Goal: Task Accomplishment & Management: Complete application form

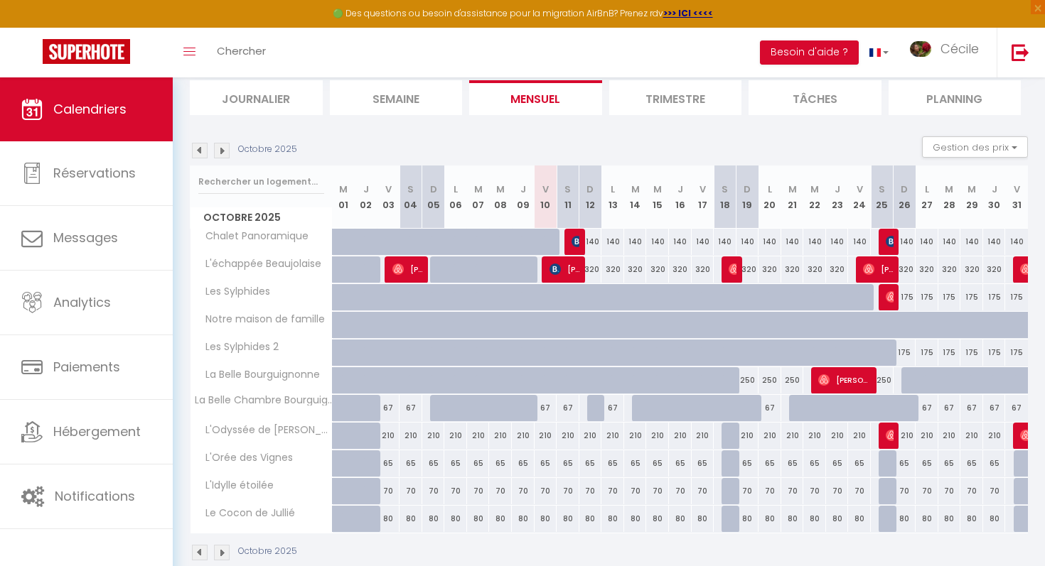
scroll to position [121, 0]
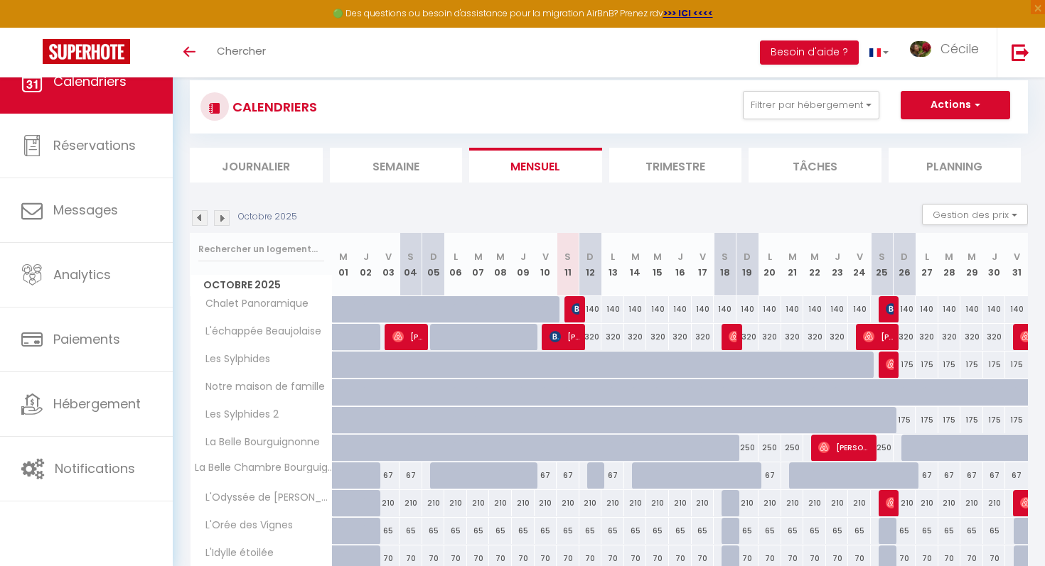
scroll to position [121, 0]
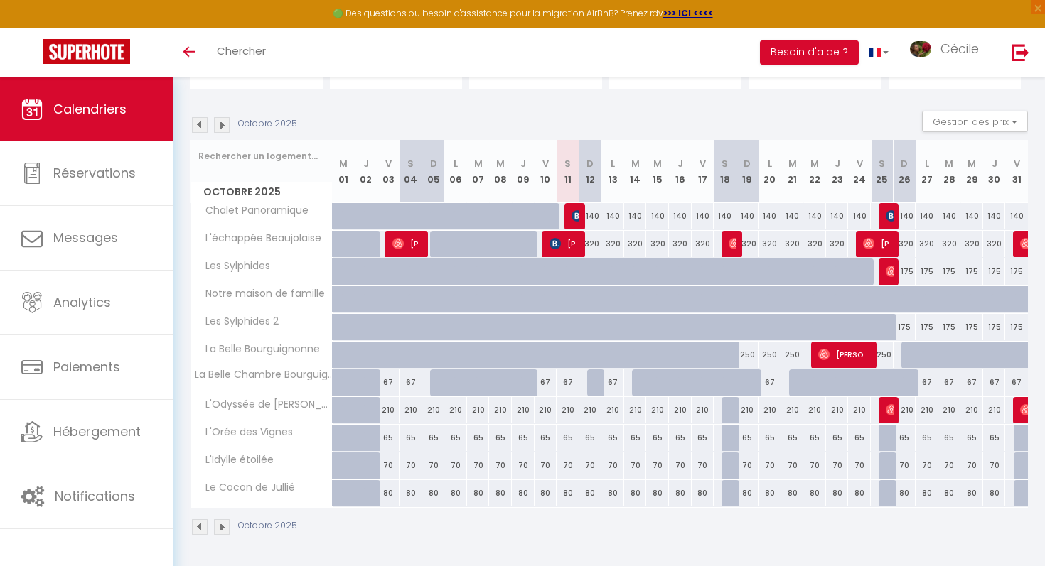
click at [226, 124] on img at bounding box center [222, 125] width 16 height 16
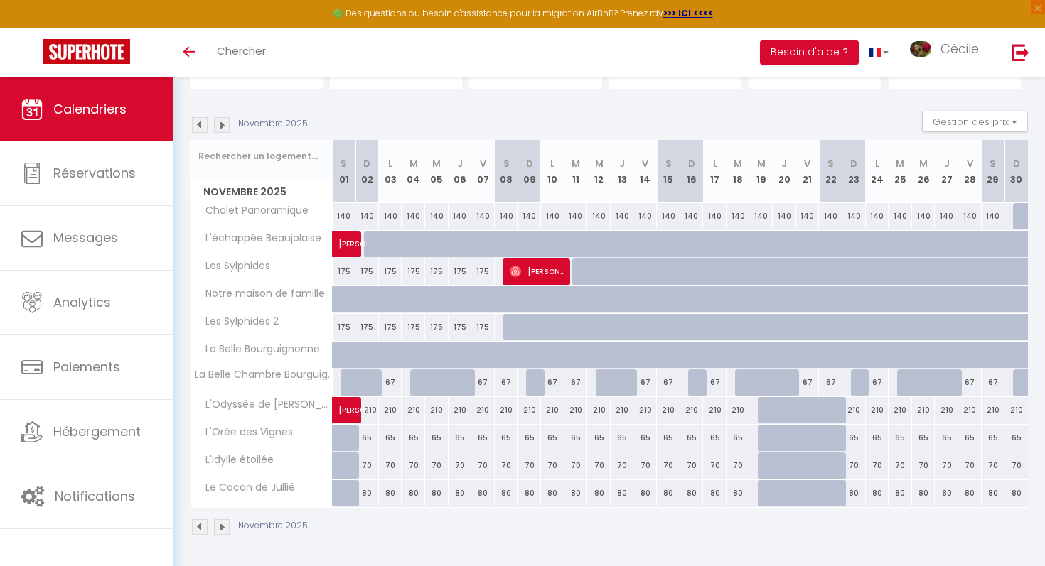
click at [226, 124] on img at bounding box center [222, 125] width 16 height 16
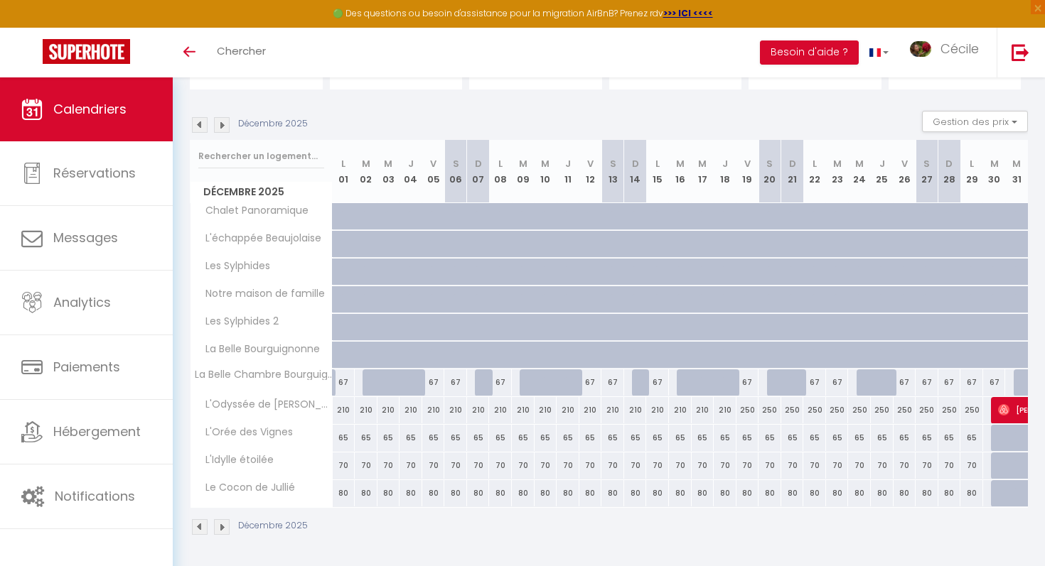
click at [210, 128] on div "Décembre 2025" at bounding box center [251, 125] width 122 height 16
click at [205, 128] on img at bounding box center [200, 125] width 16 height 16
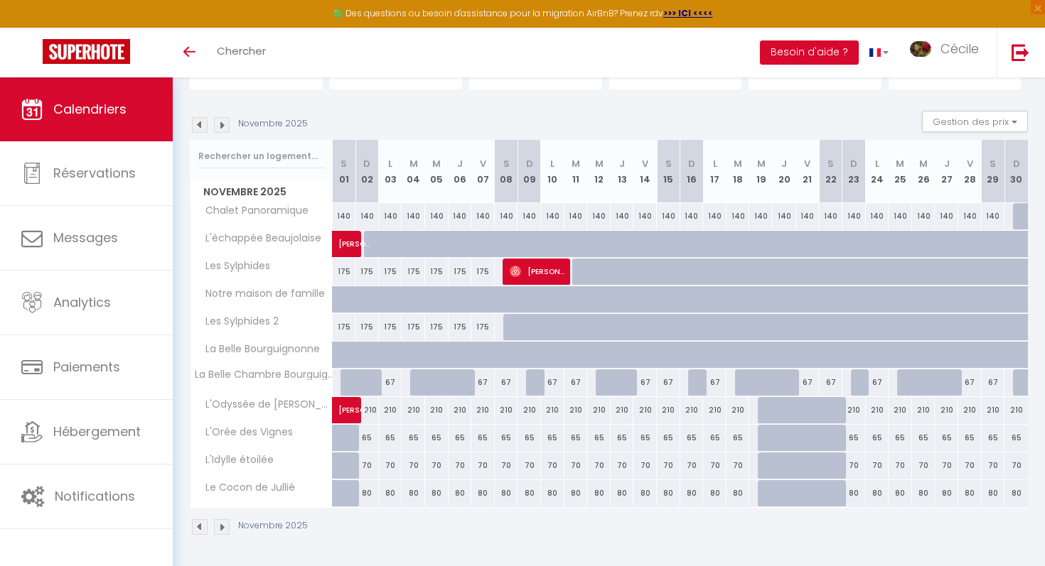
click at [205, 127] on img at bounding box center [200, 125] width 16 height 16
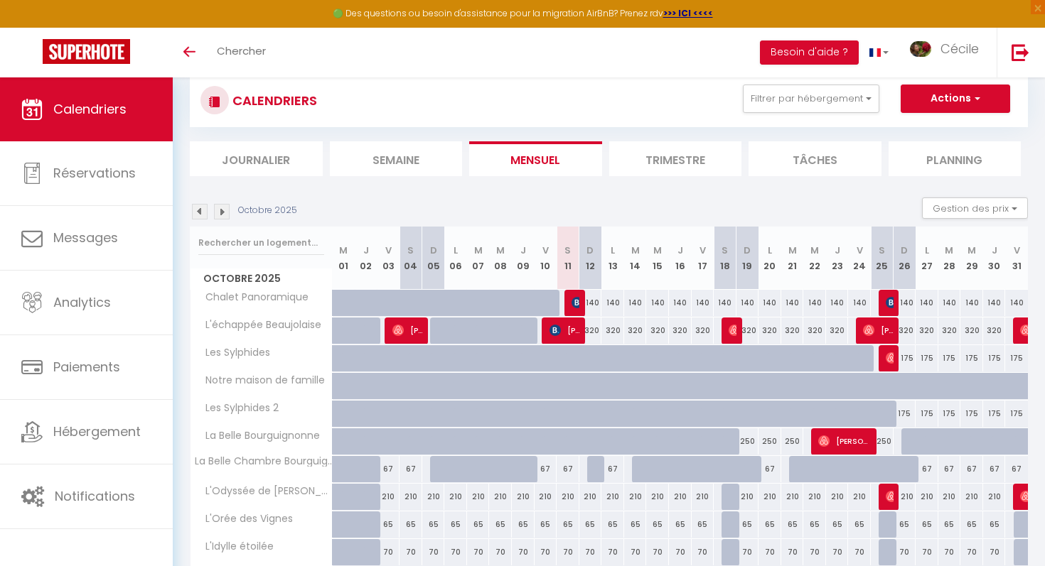
scroll to position [24, 0]
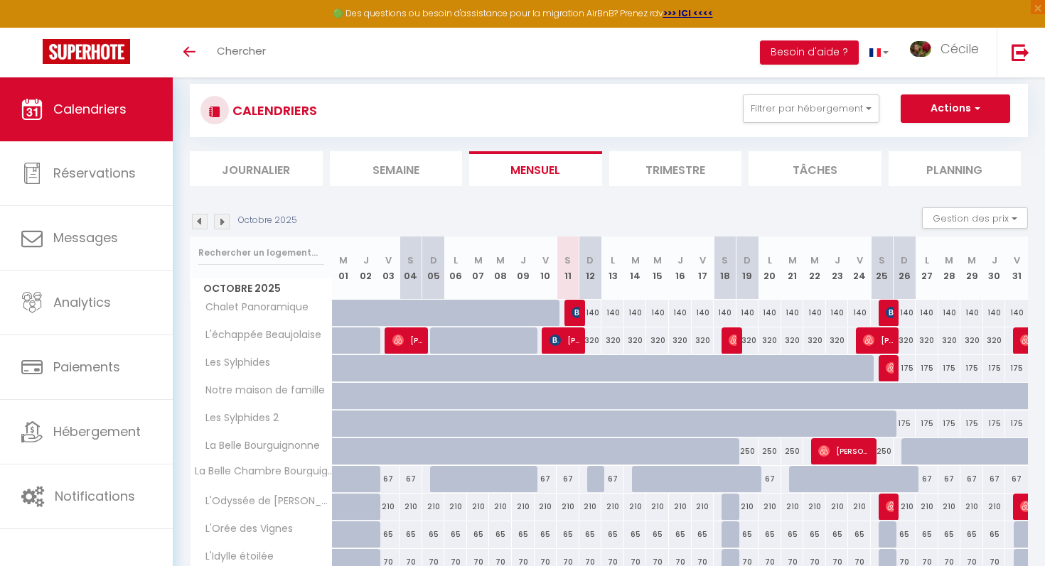
click at [808, 180] on li "Tâches" at bounding box center [814, 168] width 133 height 35
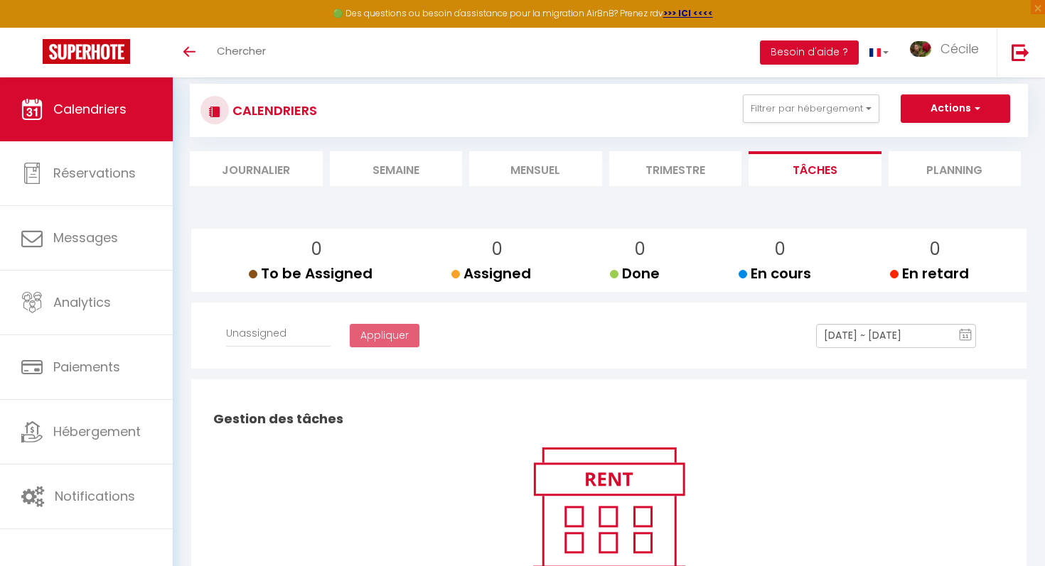
select select
click at [920, 161] on li "Planning" at bounding box center [954, 168] width 133 height 35
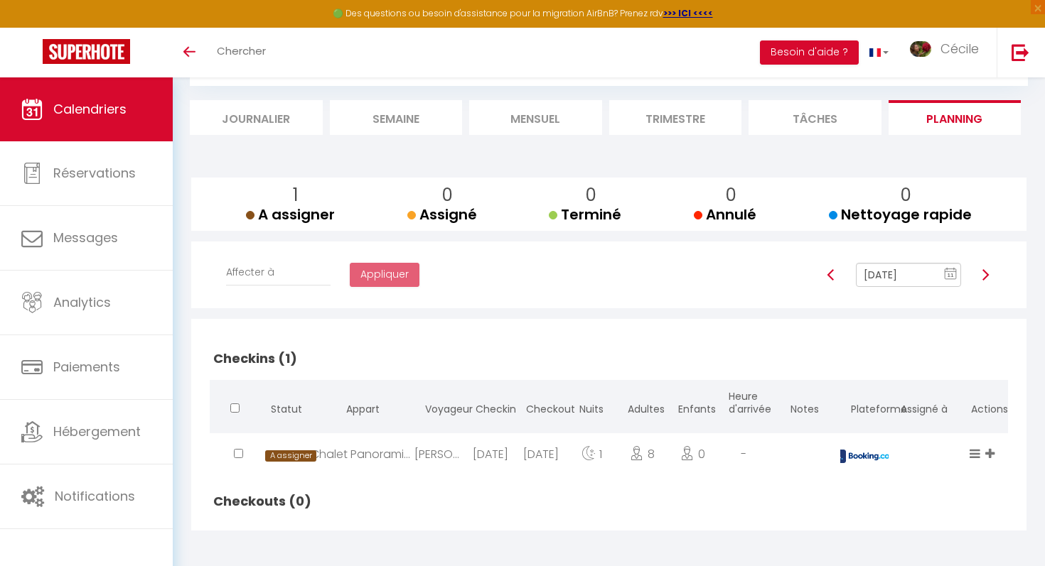
scroll to position [78, 0]
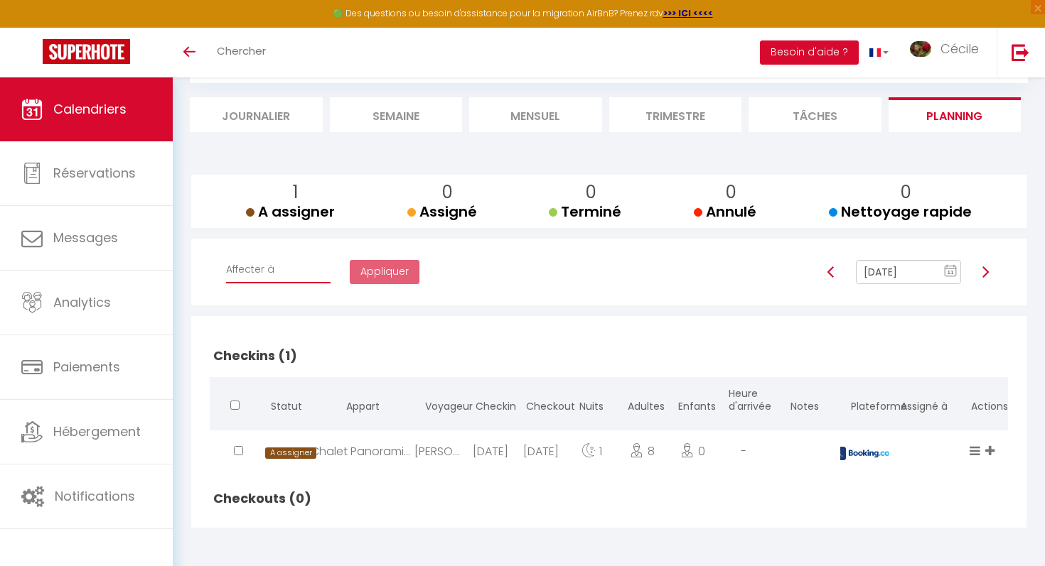
click at [313, 262] on select "Affecter à [PERSON_NAME] Léa CleanBNB" at bounding box center [278, 270] width 104 height 27
click at [844, 115] on li "Tâches" at bounding box center [814, 114] width 133 height 35
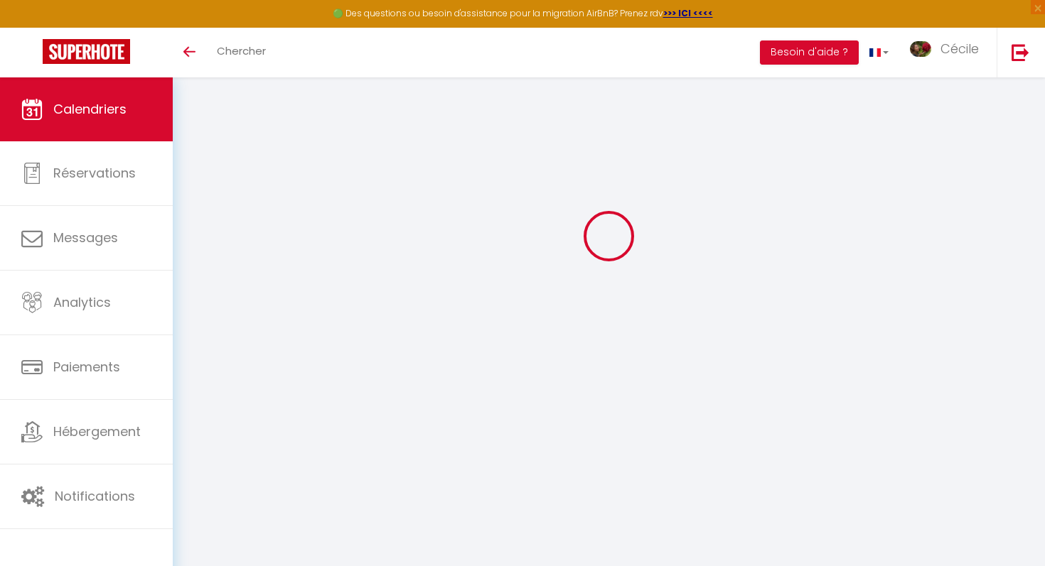
scroll to position [78, 0]
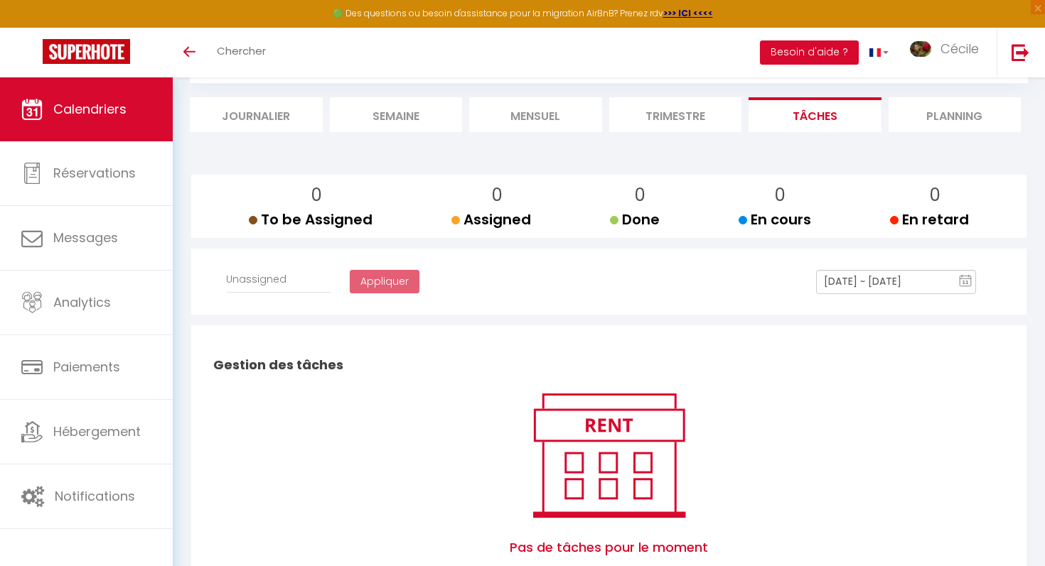
select select
click at [682, 121] on li "Trimestre" at bounding box center [675, 114] width 133 height 35
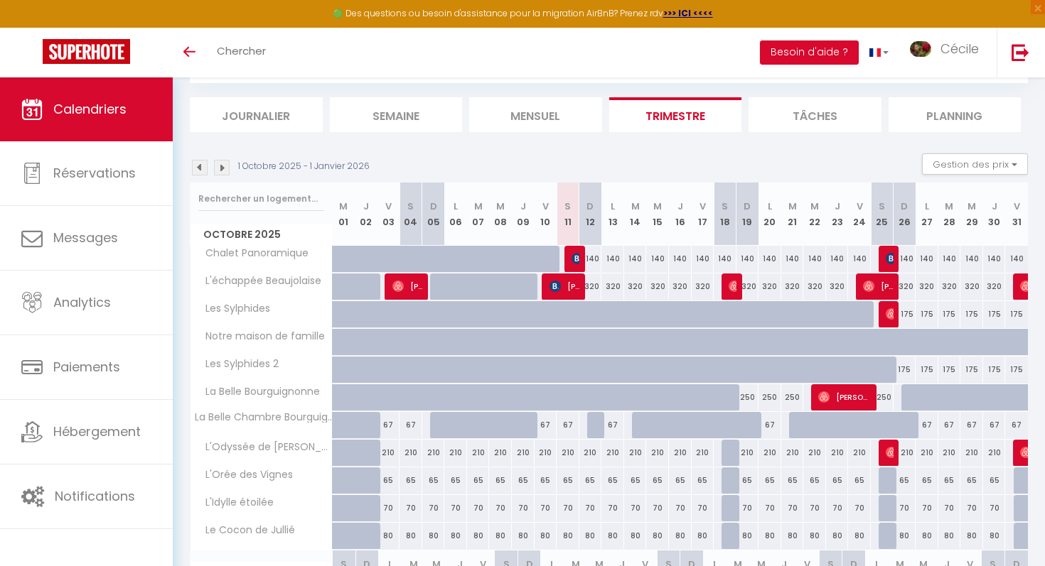
click at [533, 118] on li "Mensuel" at bounding box center [535, 114] width 133 height 35
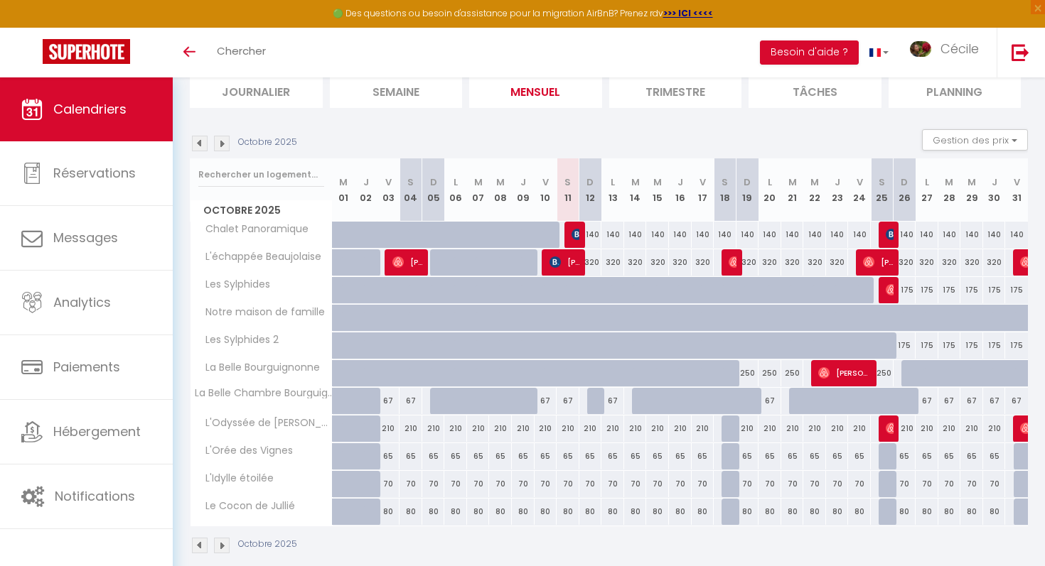
scroll to position [121, 0]
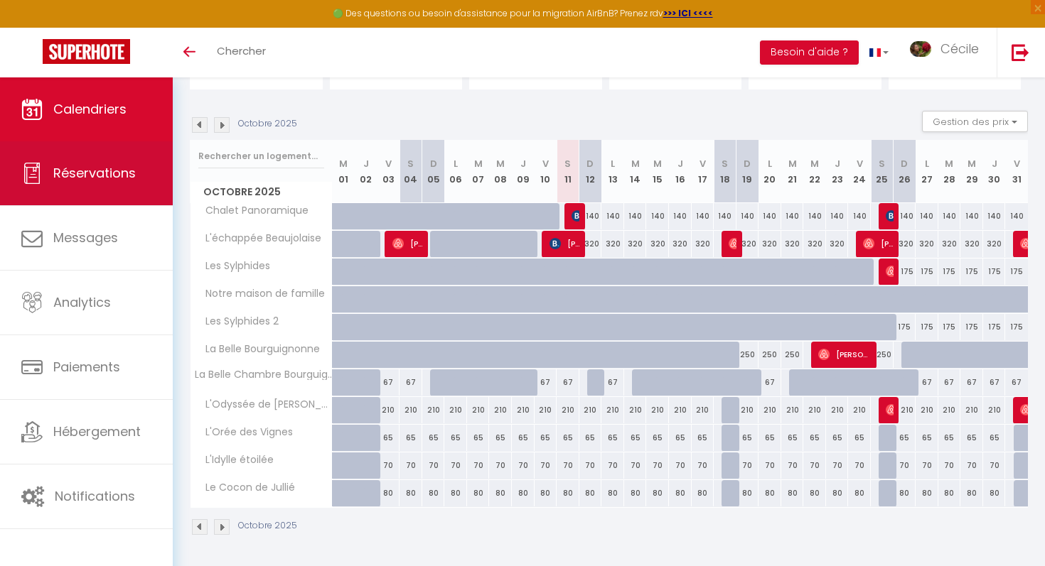
click at [114, 176] on span "Réservations" at bounding box center [94, 173] width 82 height 18
select select "not_cancelled"
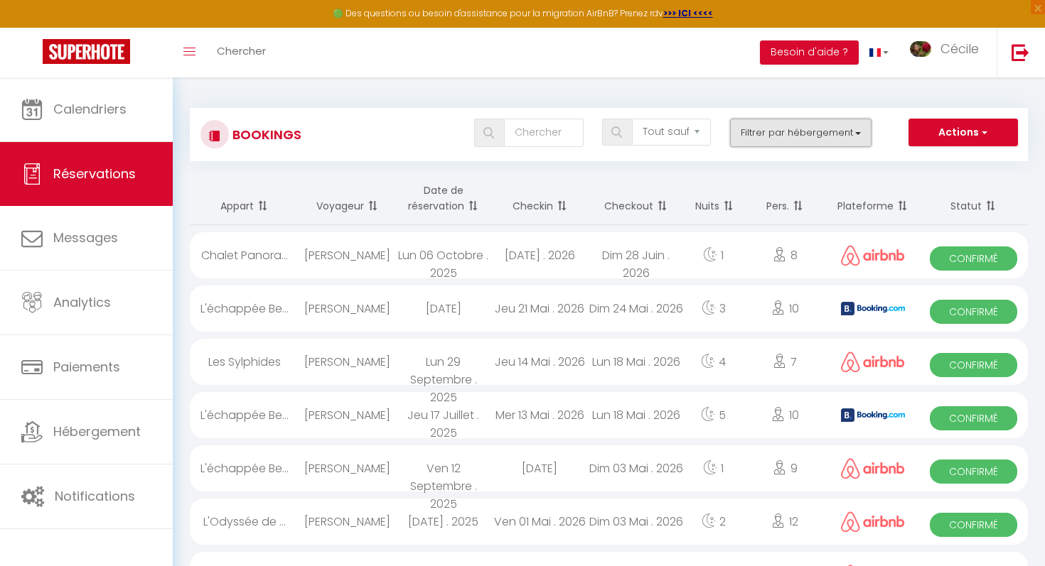
click at [803, 132] on button "Filtrer par hébergement" at bounding box center [801, 133] width 142 height 28
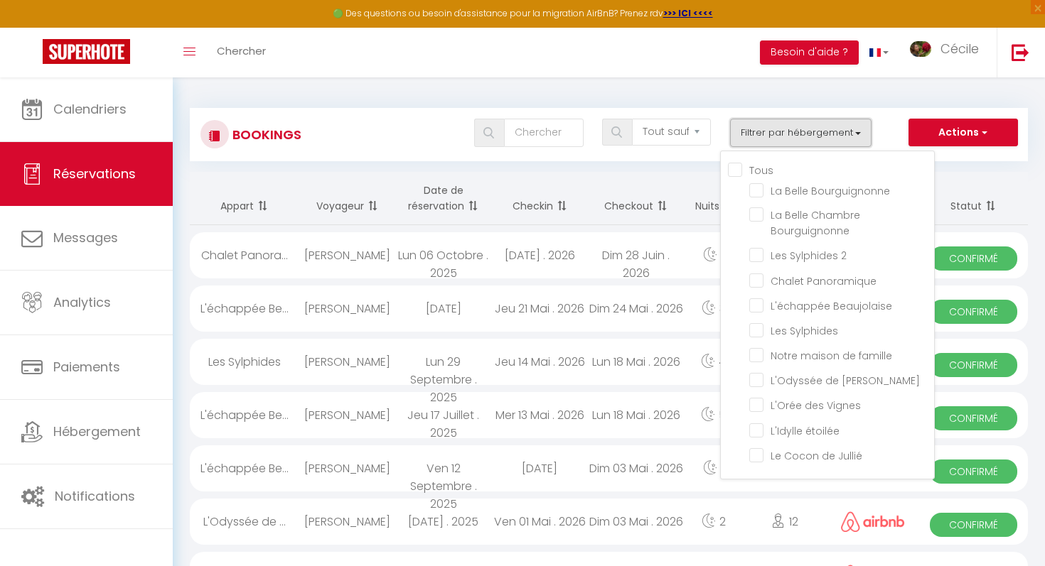
click at [803, 132] on button "Filtrer par hébergement" at bounding box center [801, 133] width 142 height 28
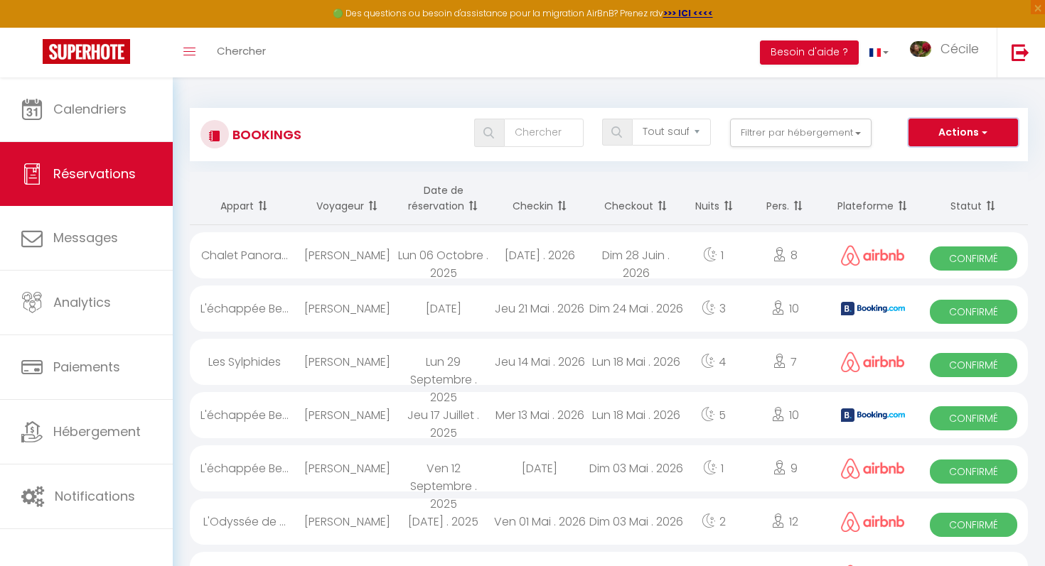
click at [929, 130] on button "Actions" at bounding box center [962, 133] width 109 height 28
click at [918, 161] on link "Nouvelle Réservation" at bounding box center [941, 163] width 152 height 18
select select
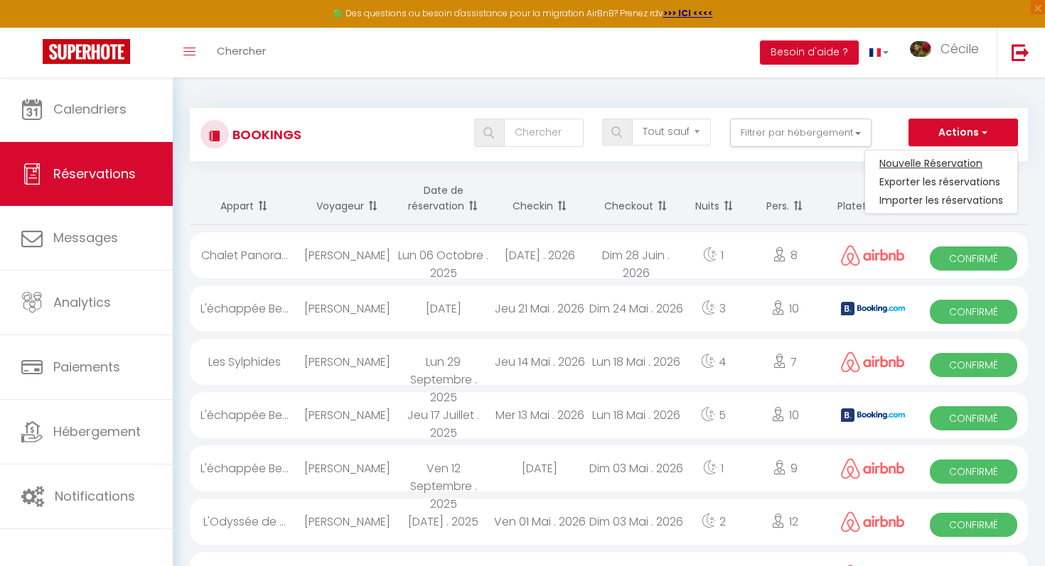
select select
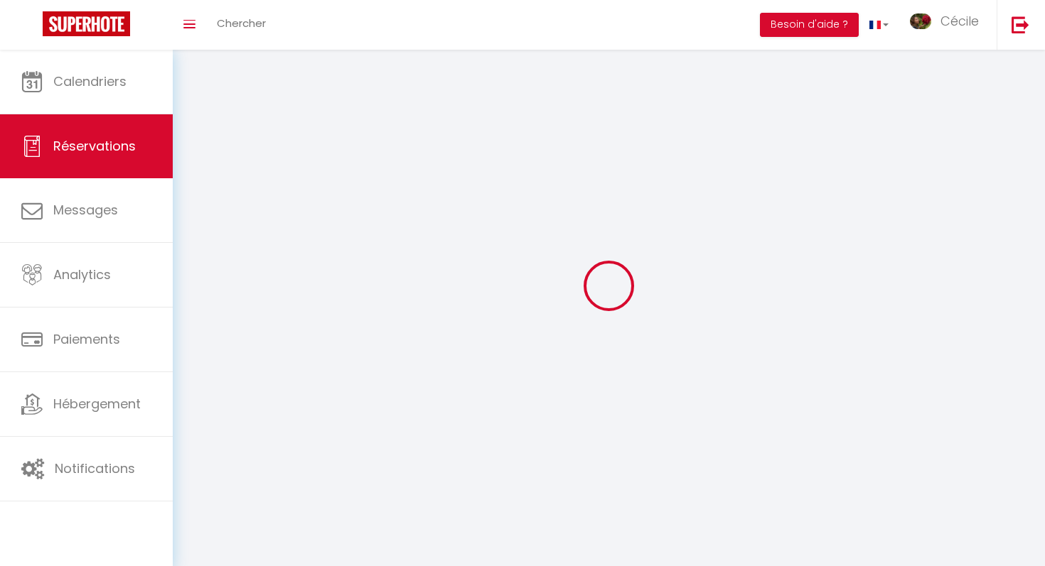
select select
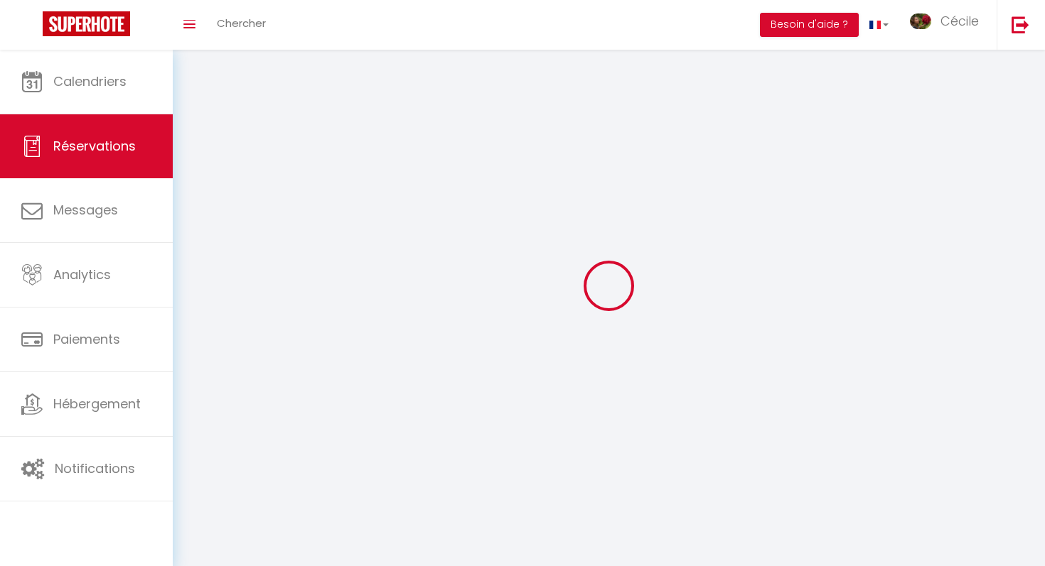
select select
checkbox input "false"
select select
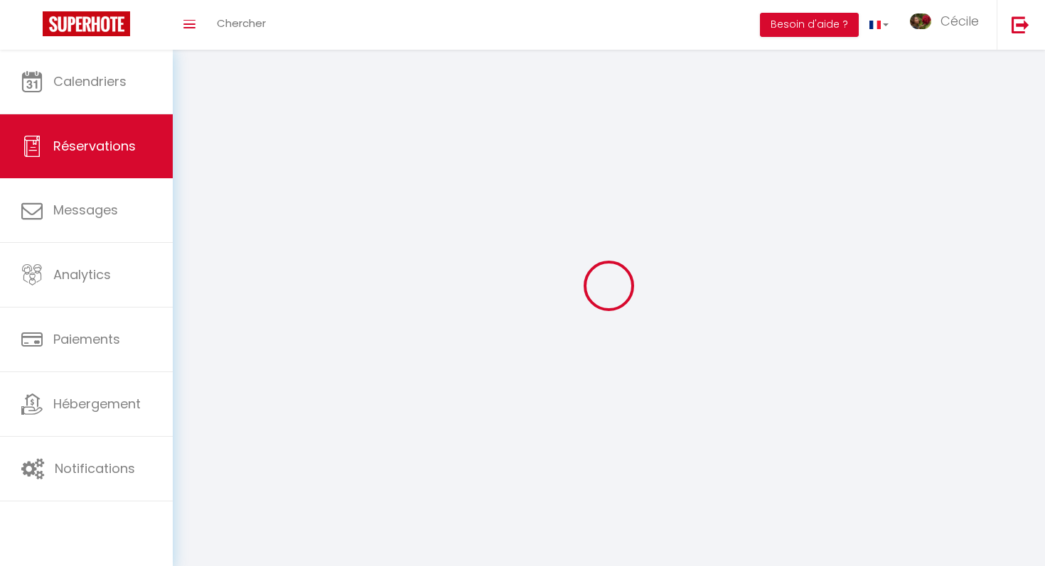
select select
checkbox input "false"
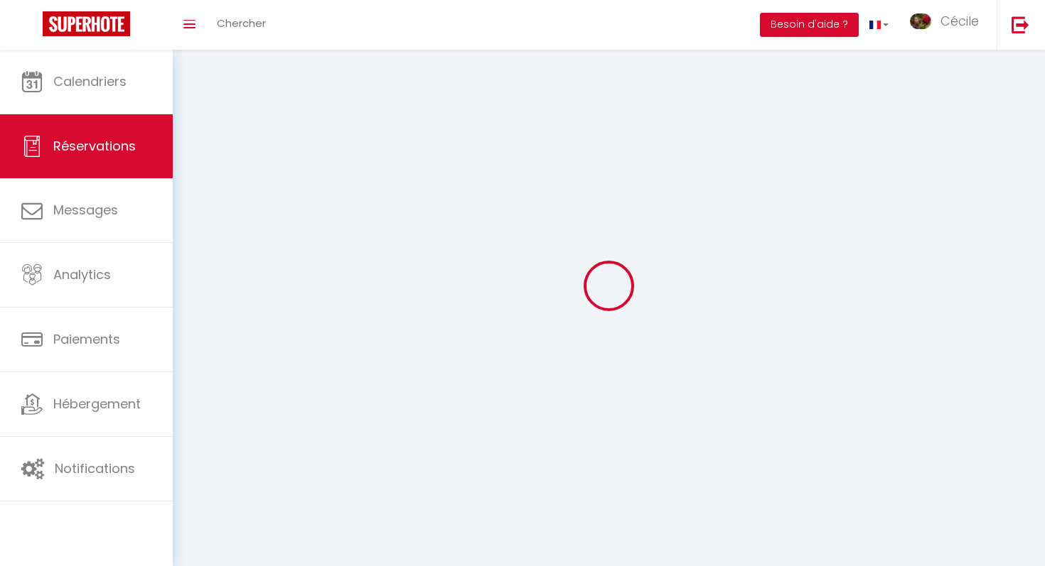
select select
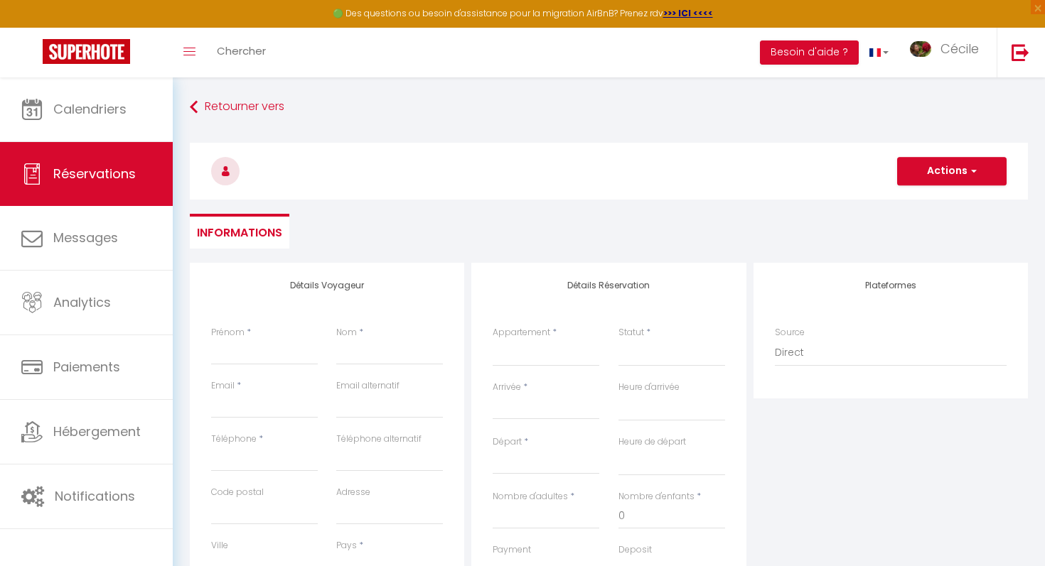
select select
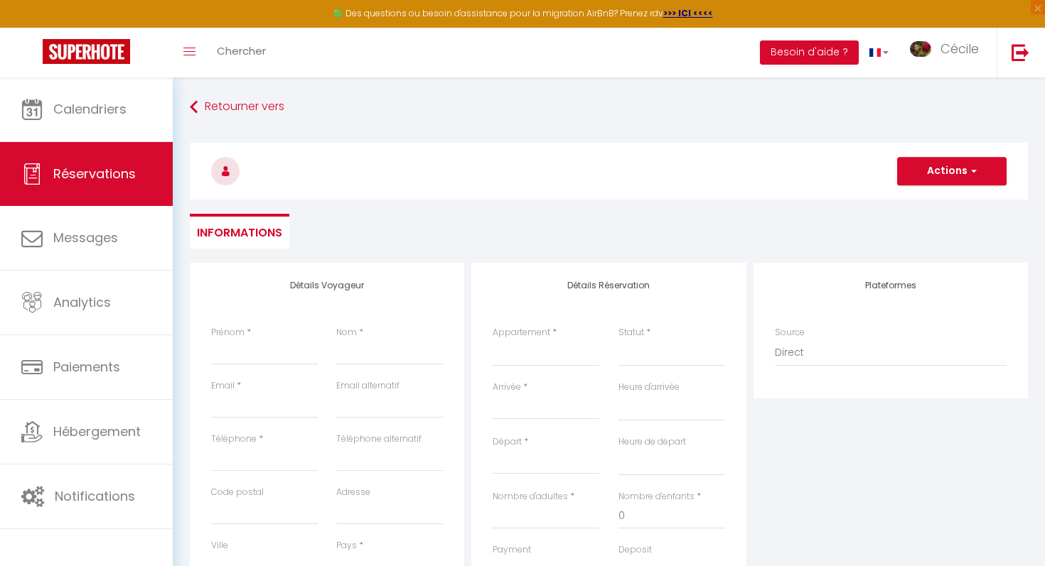
checkbox input "false"
select select
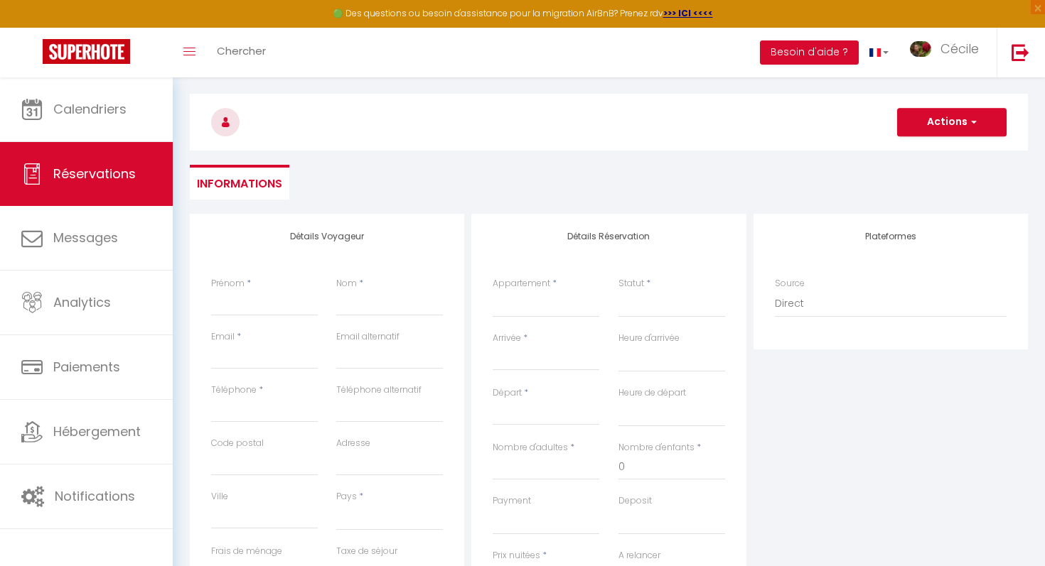
scroll to position [58, 0]
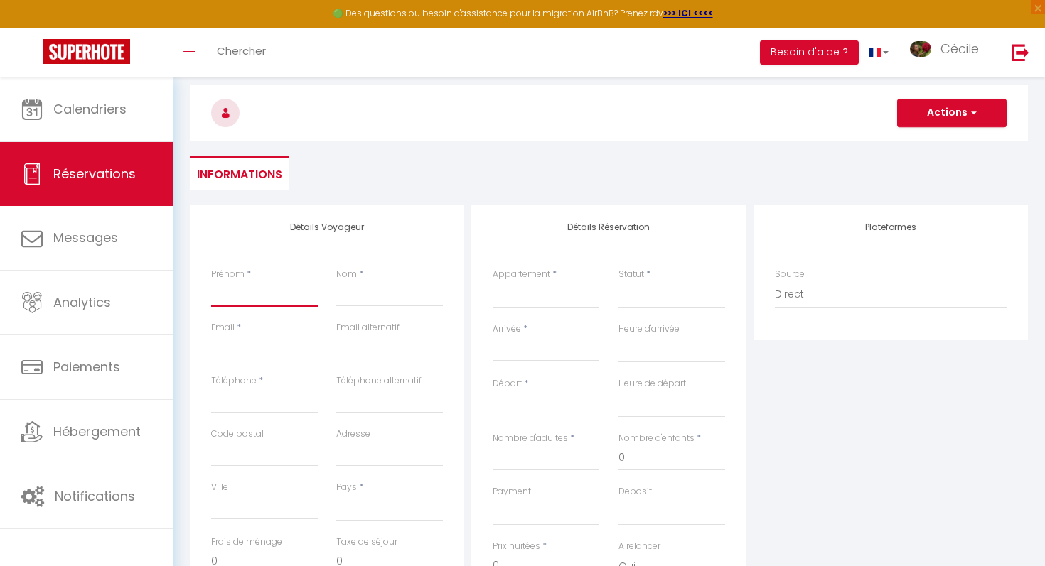
click at [277, 296] on input "Prénom" at bounding box center [264, 294] width 107 height 26
type input "M"
select select
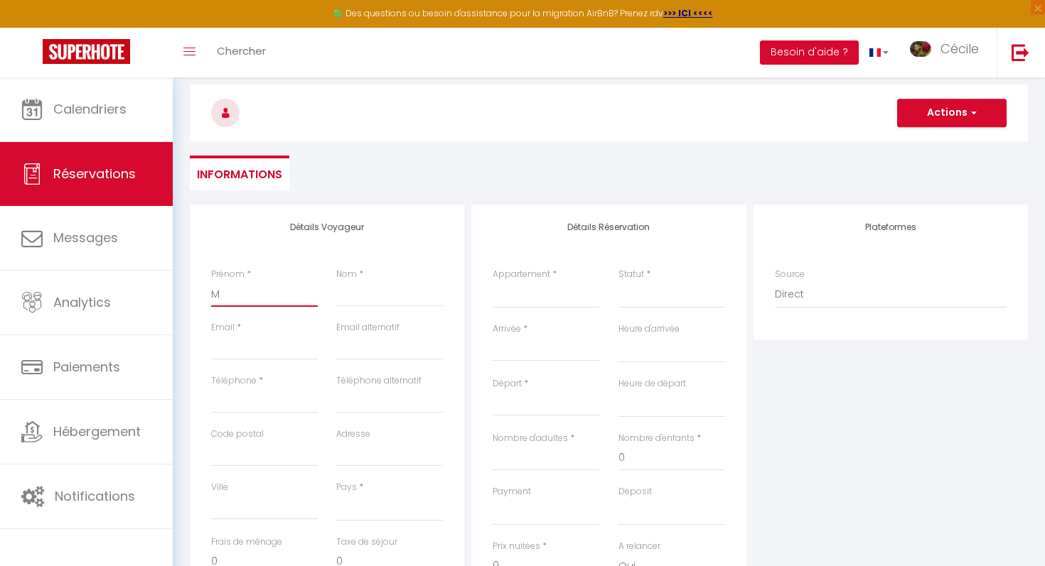
select select
checkbox input "false"
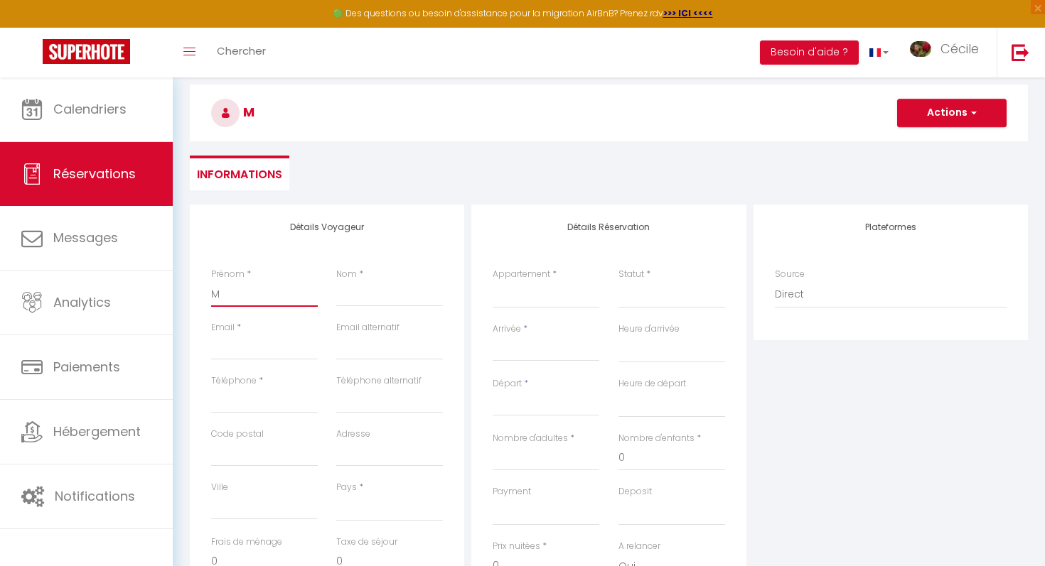
type input "Ma"
select select
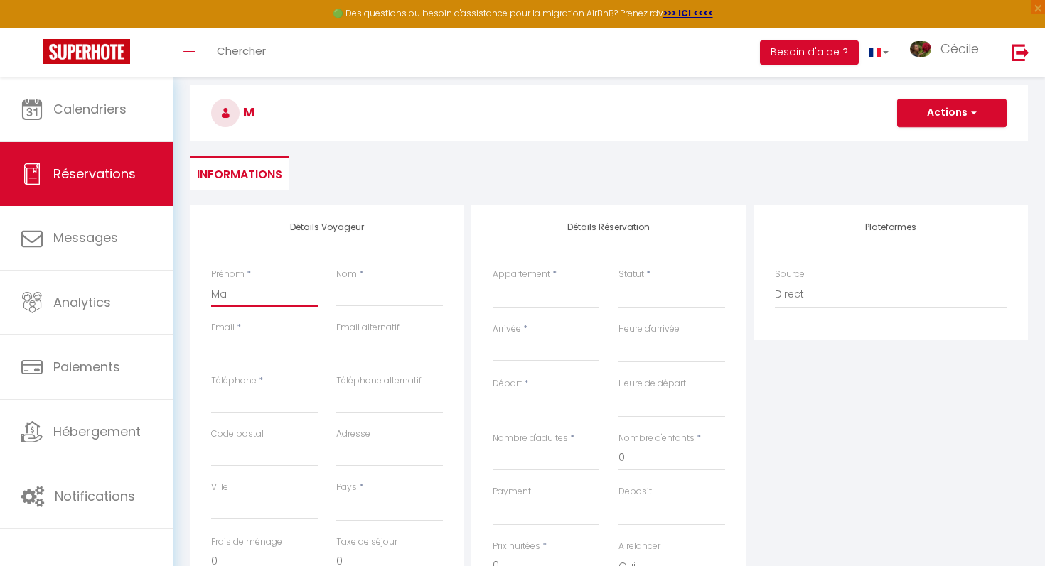
select select
checkbox input "false"
type input "Mar"
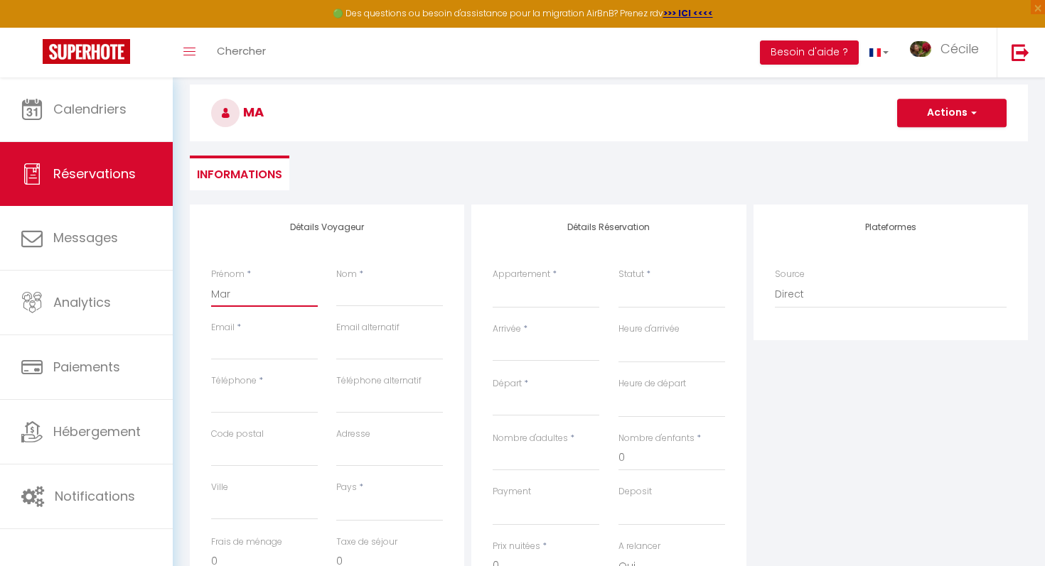
select select
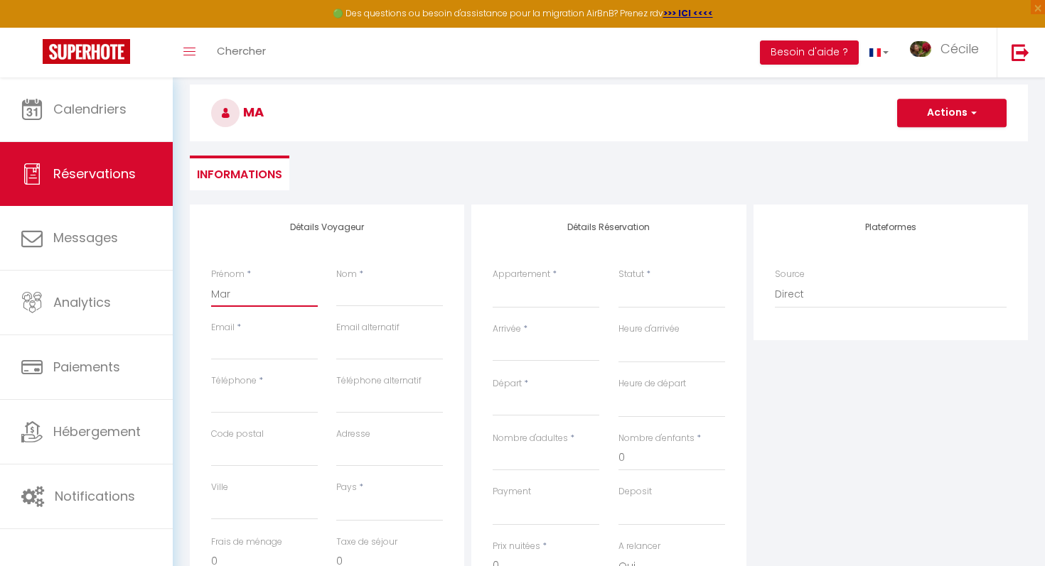
select select
checkbox input "false"
type input "Mari"
select select
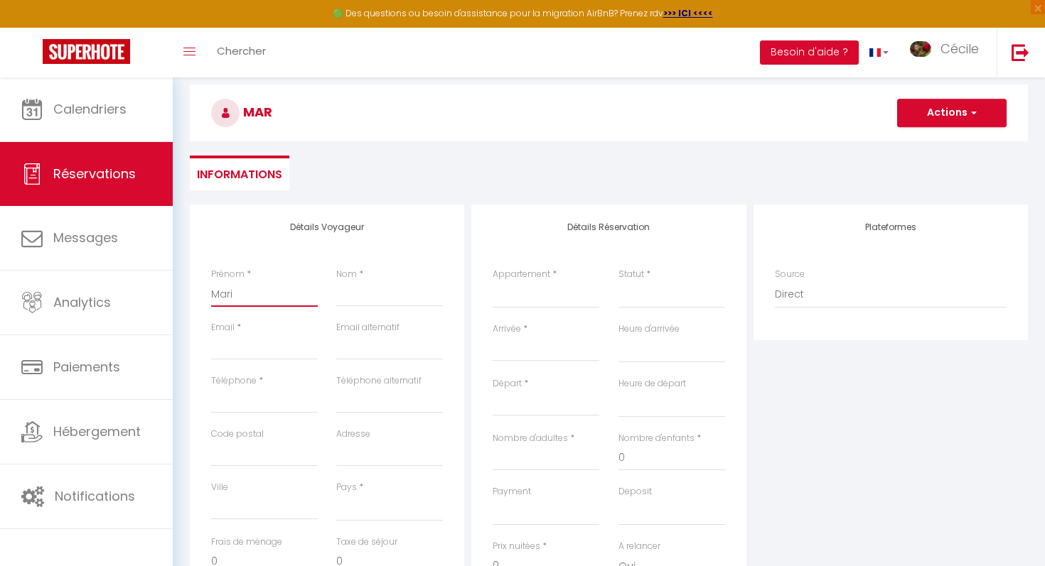
select select
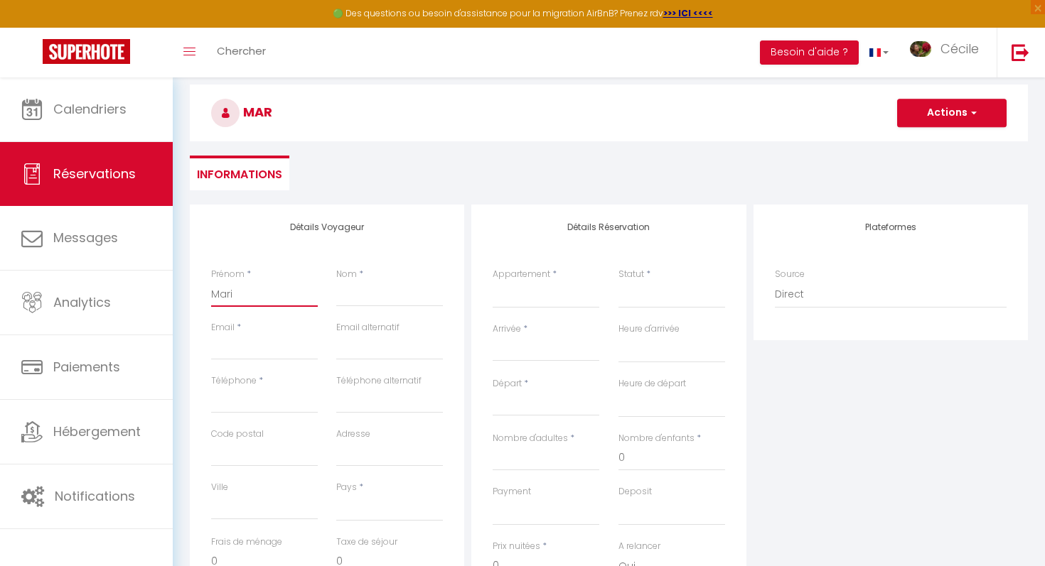
select select
checkbox input "false"
type input "[PERSON_NAME]"
select select
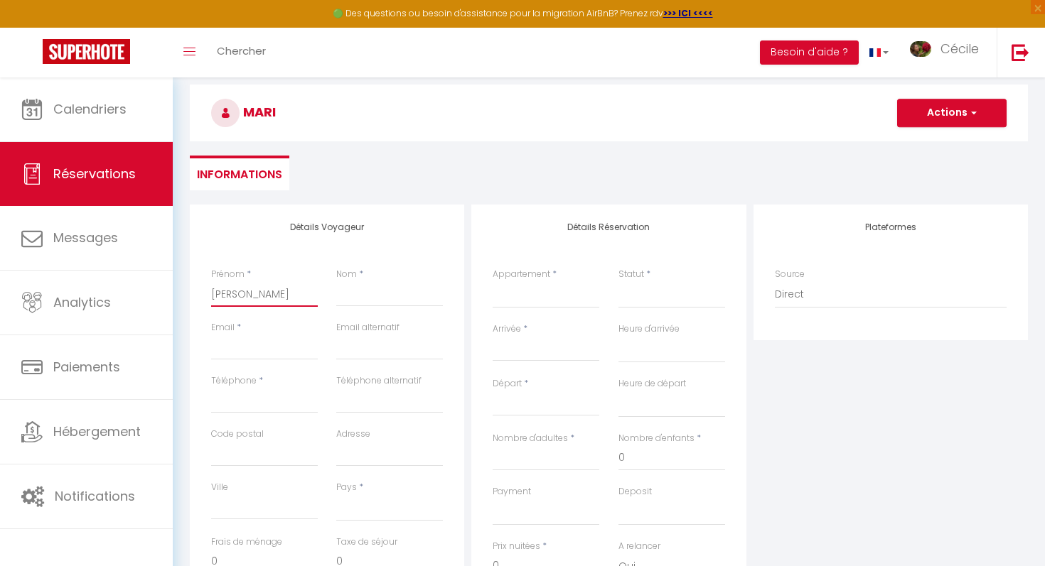
select select
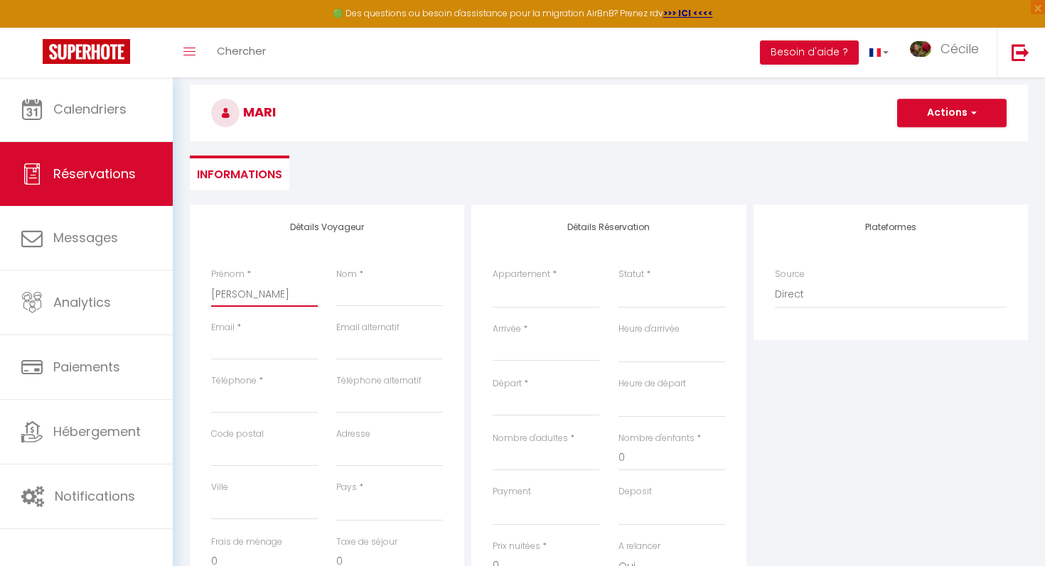
checkbox input "false"
type input "[PERSON_NAME]"
select select
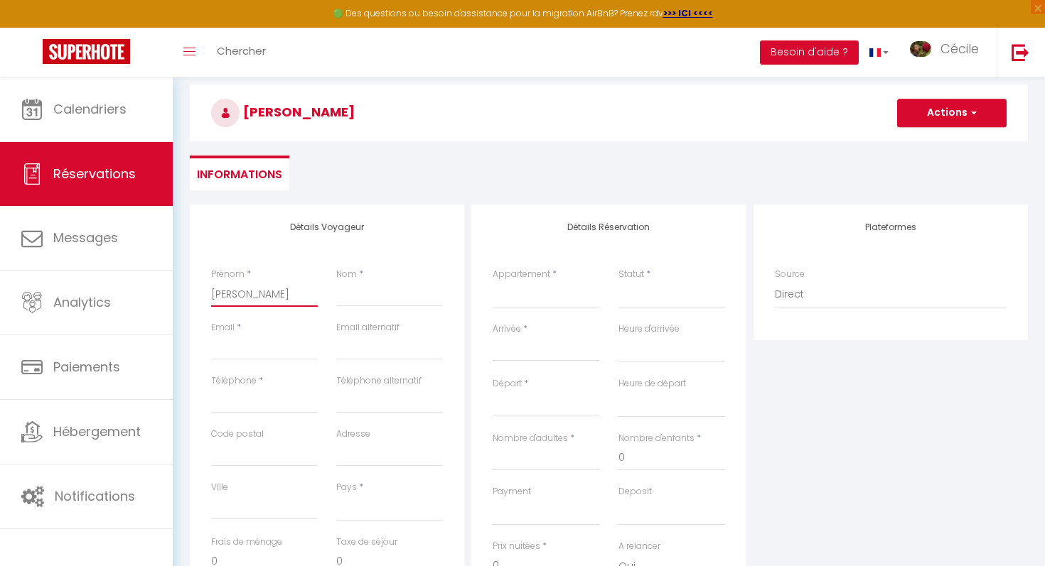
select select
checkbox input "false"
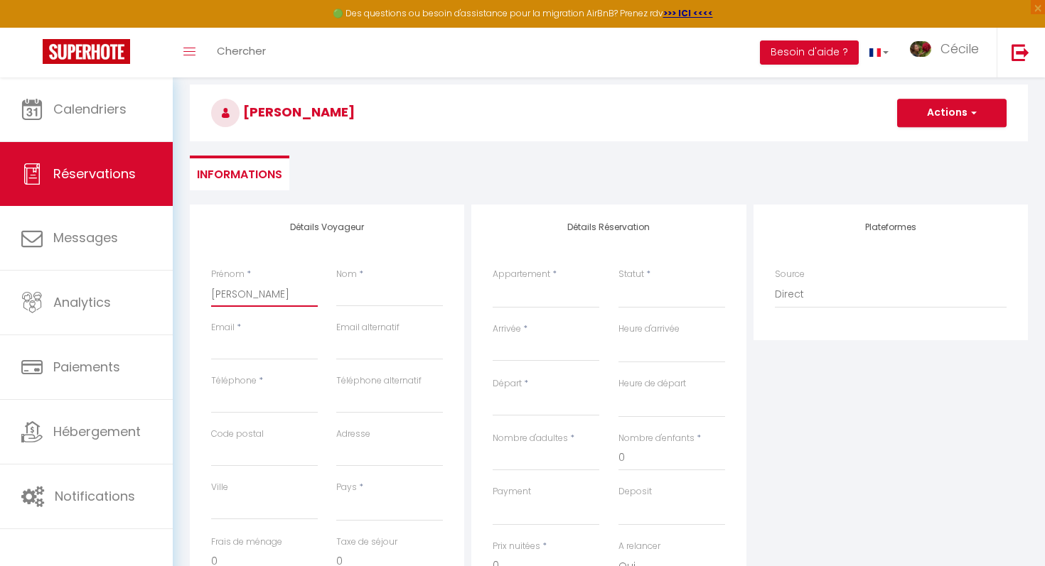
type input "[PERSON_NAME]"
click at [351, 296] on input "Nom" at bounding box center [389, 294] width 107 height 26
type input "L"
select select
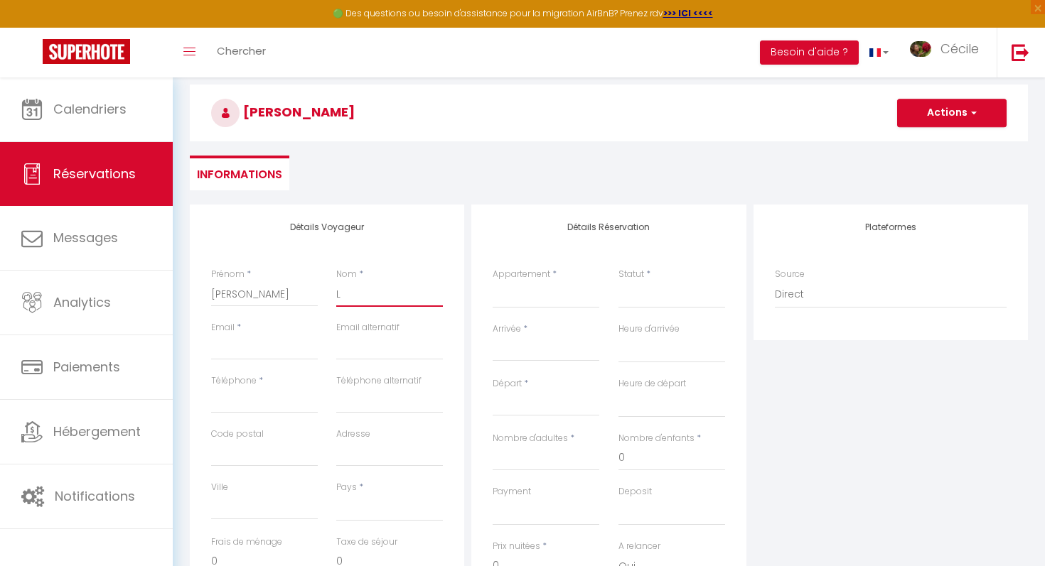
select select
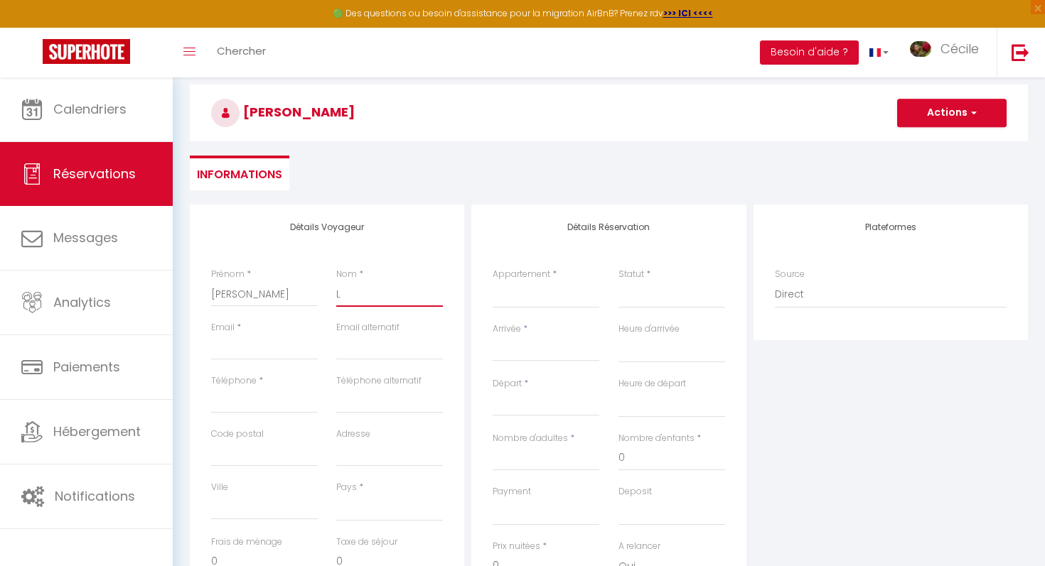
checkbox input "false"
type input "Lo"
select select
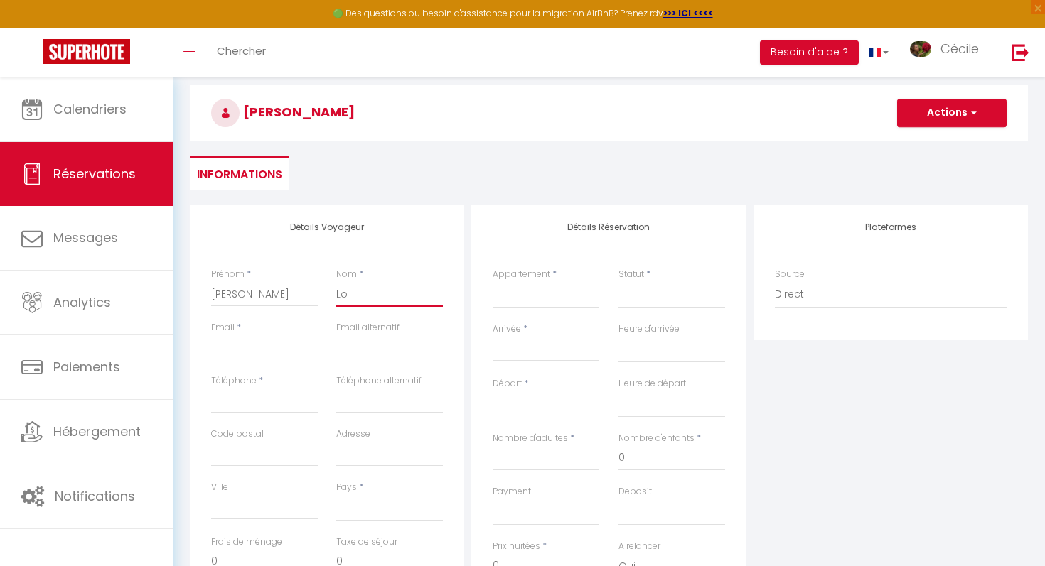
select select
checkbox input "false"
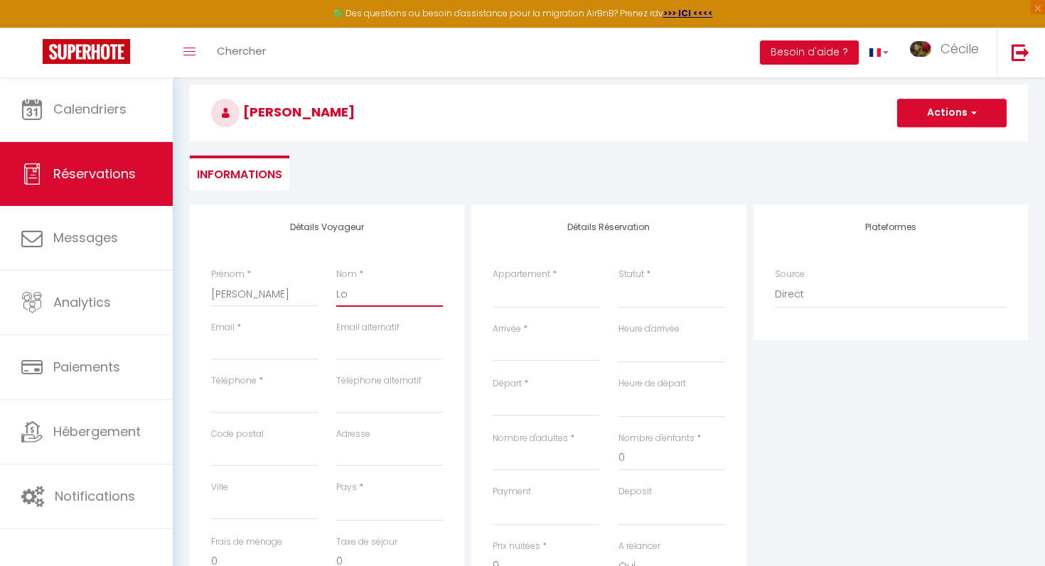
type input "Loz"
select select
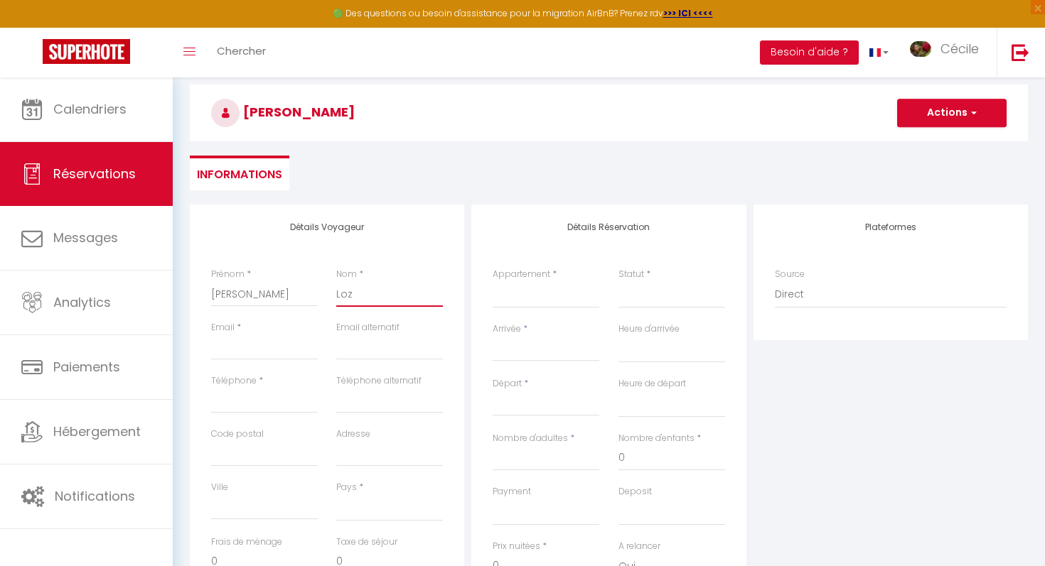
select select
checkbox input "false"
type input "Loza"
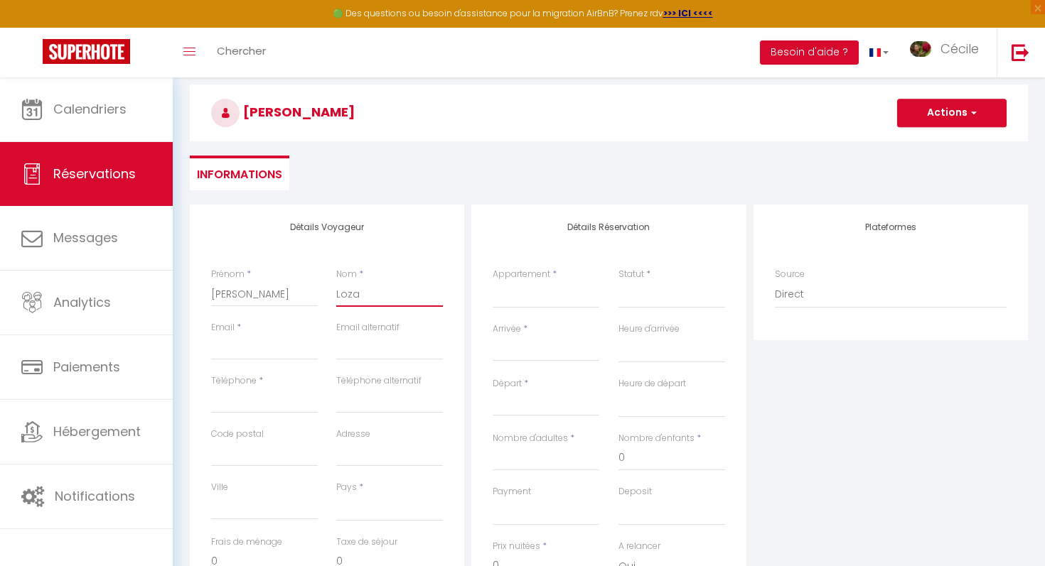
select select
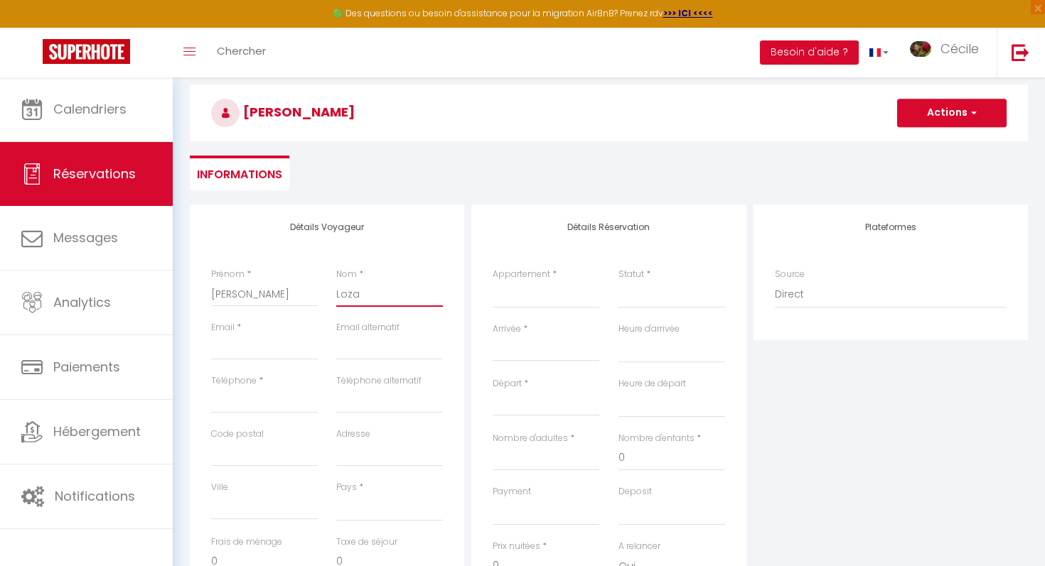
select select
checkbox input "false"
type input "Lozac"
select select
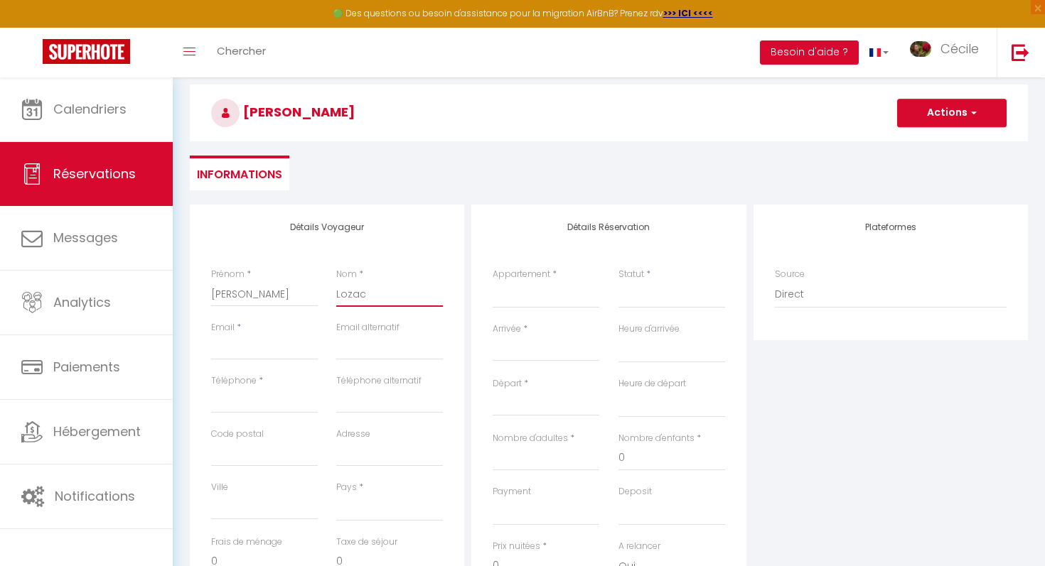
select select
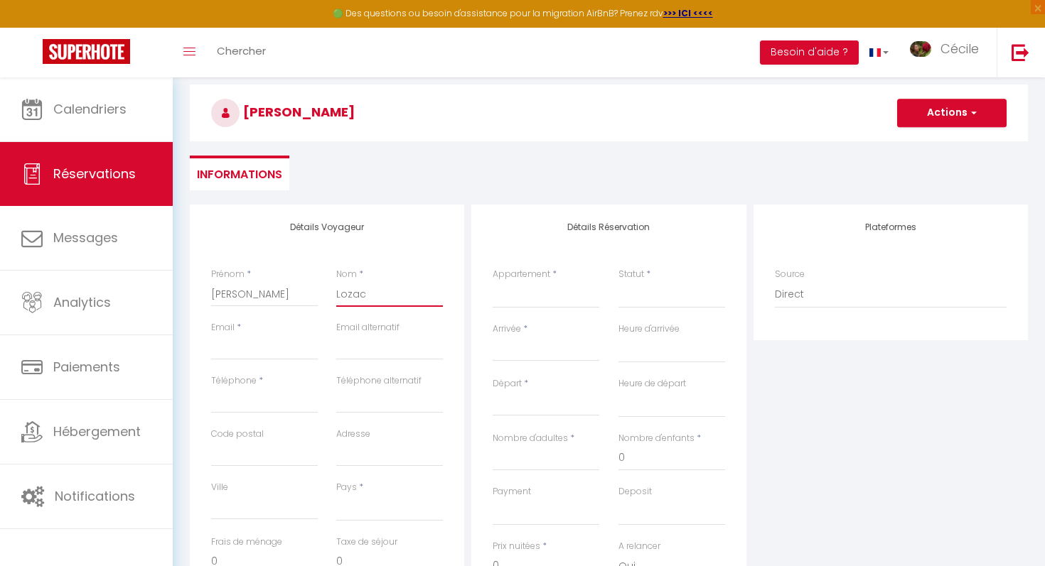
select select
checkbox input "false"
type input "Lozac'"
select select
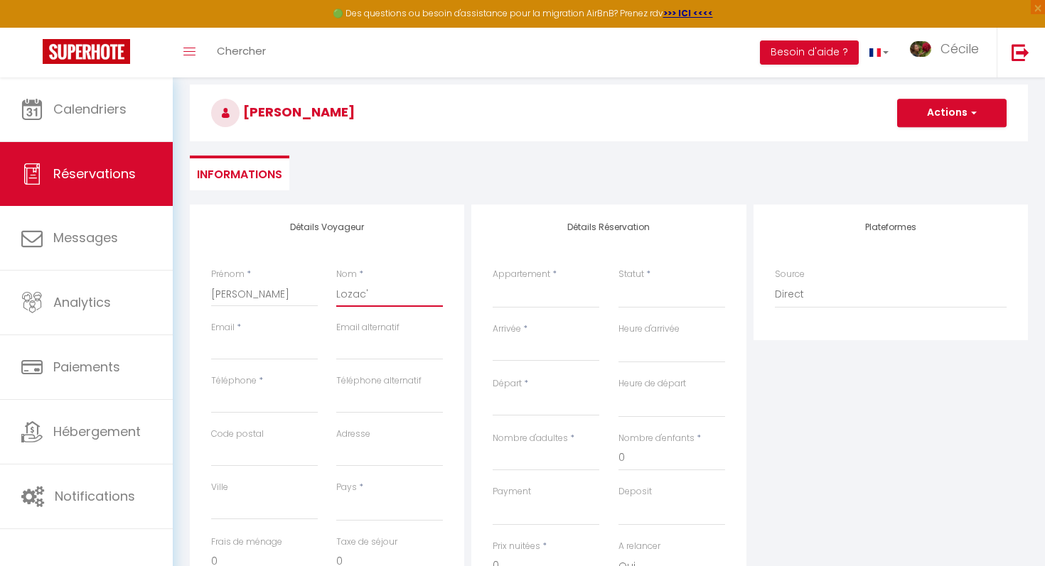
select select
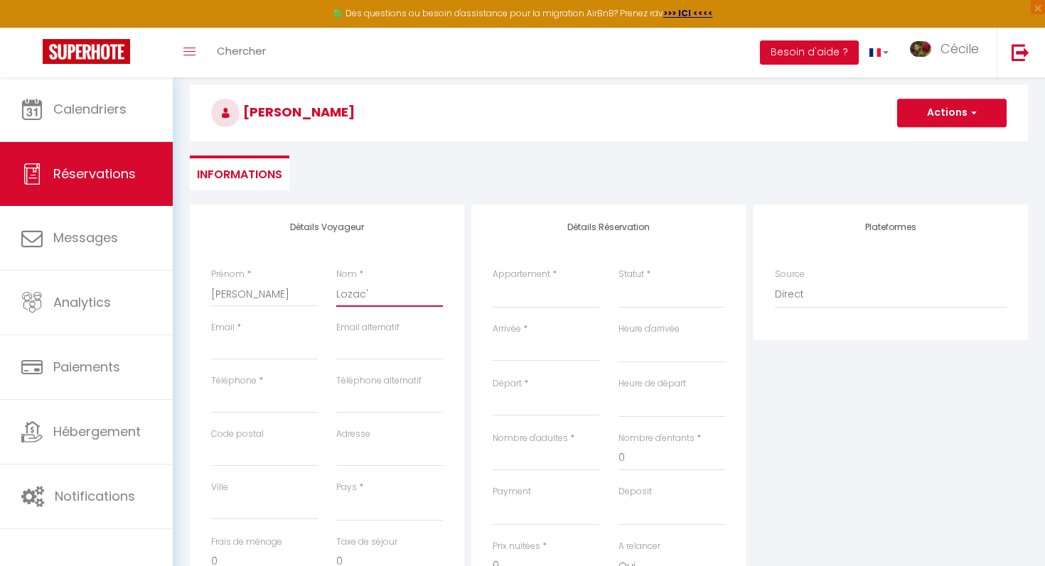
checkbox input "false"
type input "Lozac'h"
select select
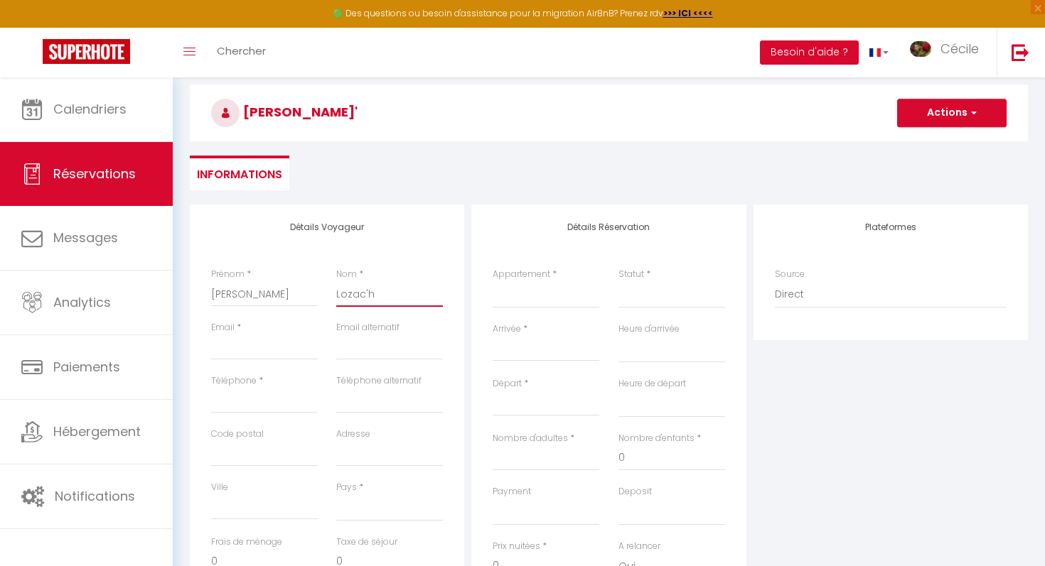
select select
checkbox input "false"
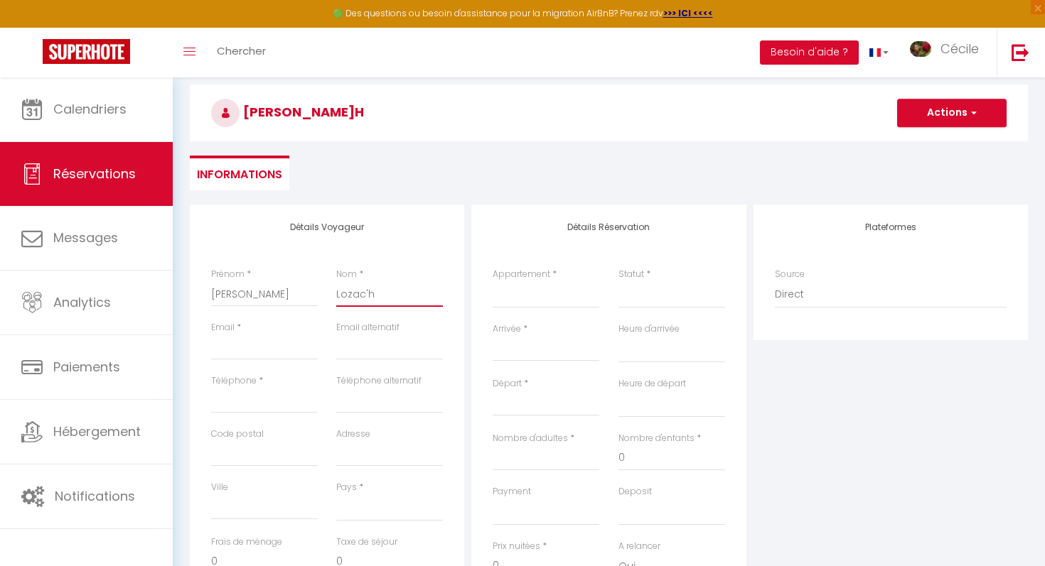
type input "Lozac'h"
click at [262, 358] on input "Email client" at bounding box center [264, 348] width 107 height 26
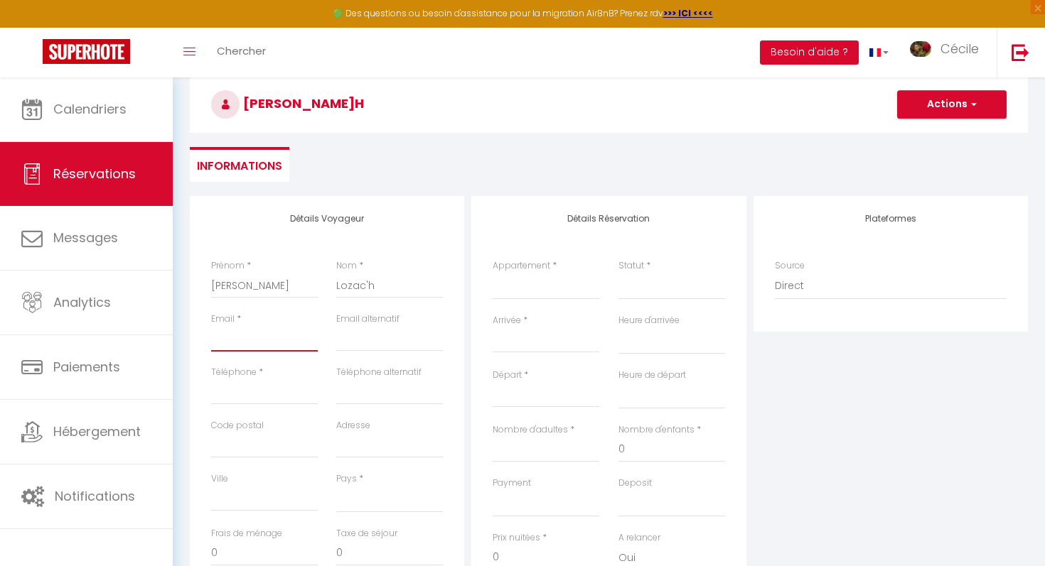
scroll to position [70, 0]
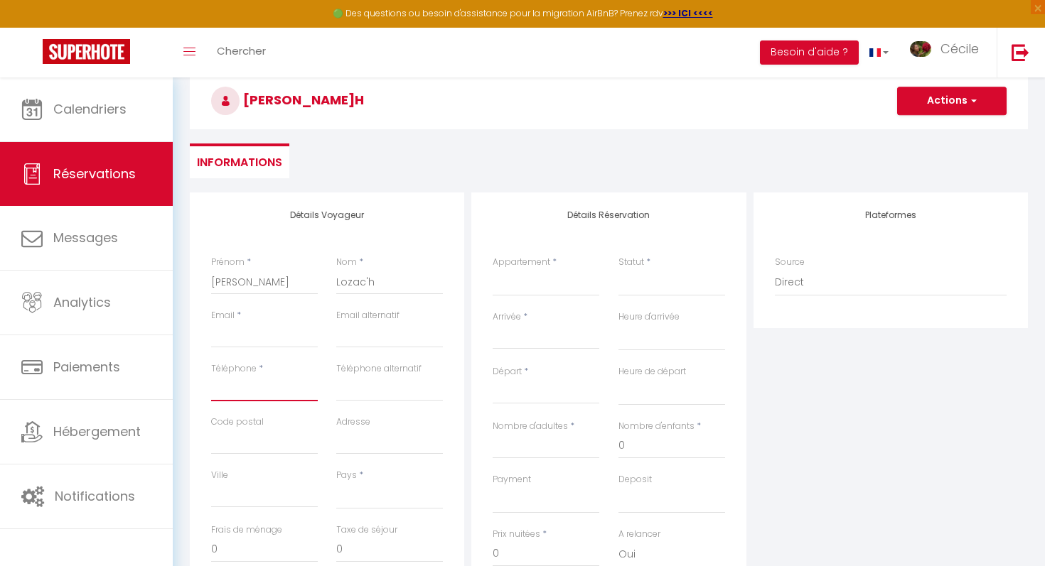
click at [286, 397] on input "Téléphone" at bounding box center [264, 389] width 107 height 26
type input "0"
select select
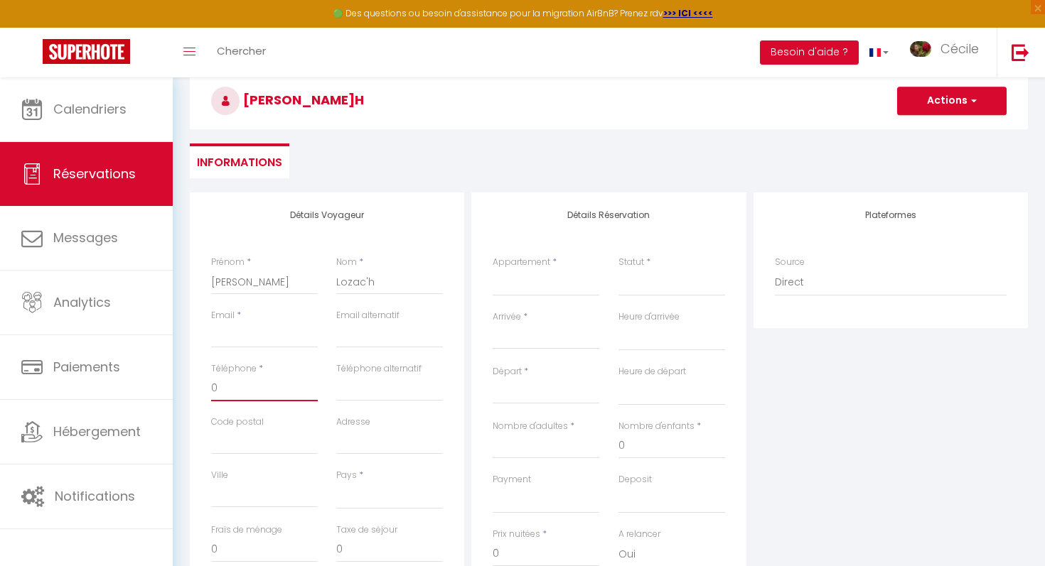
select select
checkbox input "false"
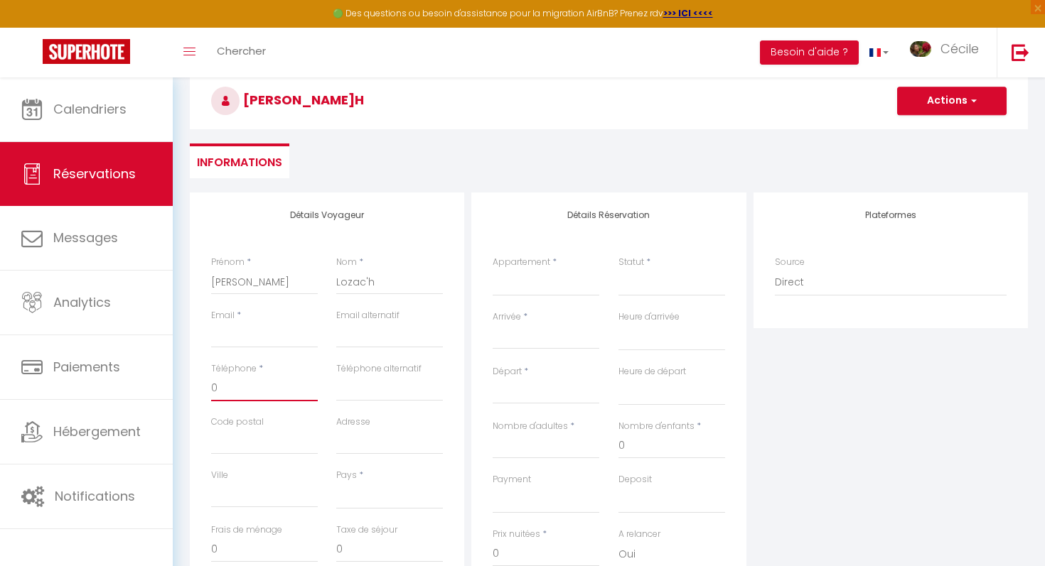
type input "06"
select select
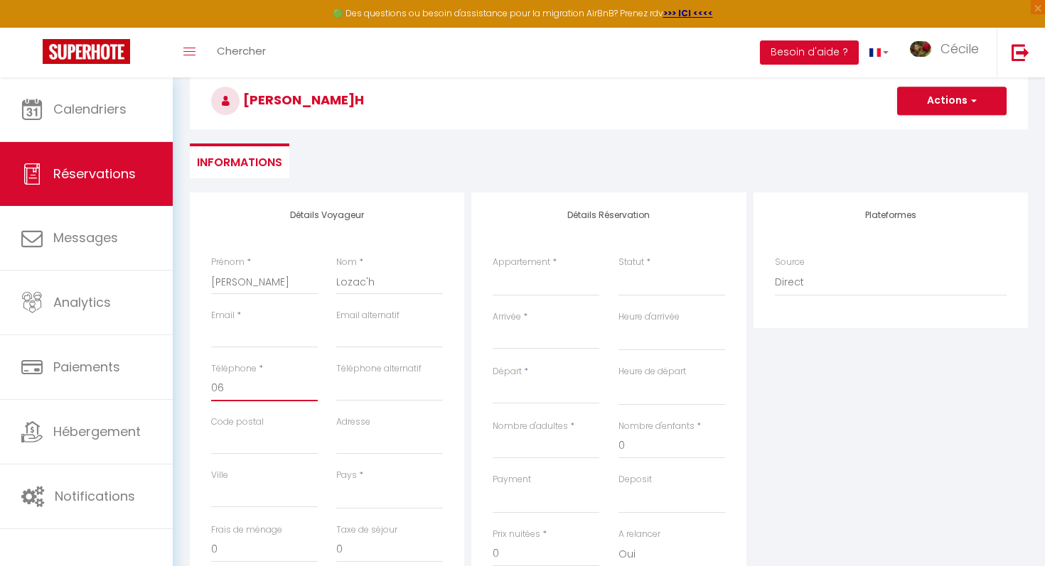
select select
checkbox input "false"
type input "067"
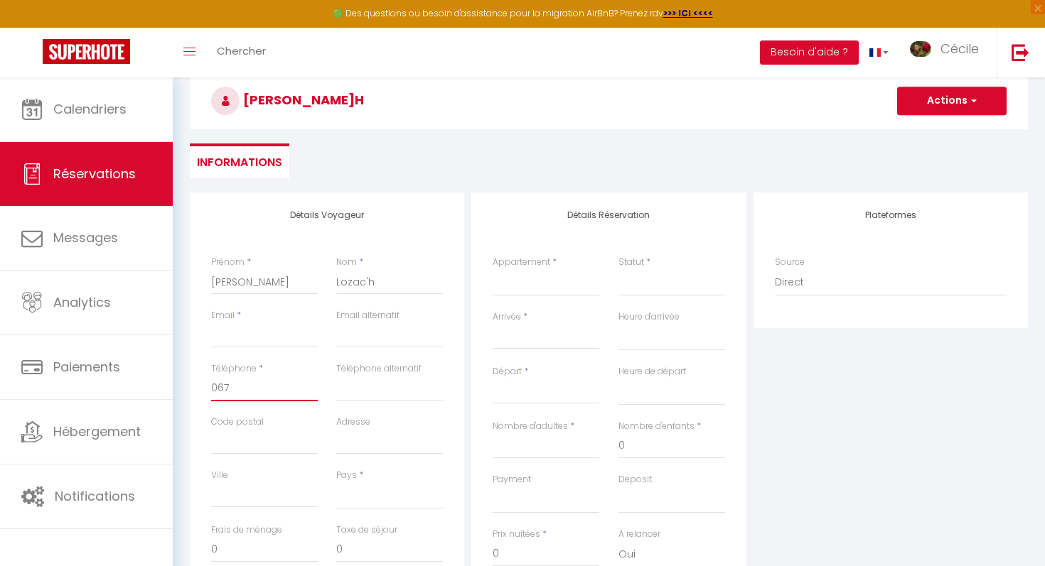
select select
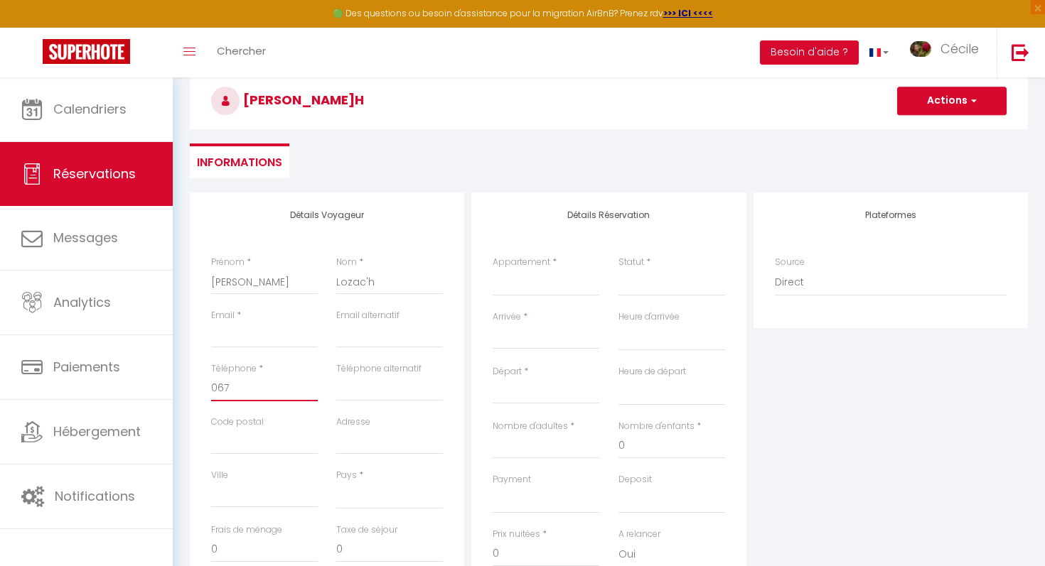
select select
checkbox input "false"
type input "0675"
select select
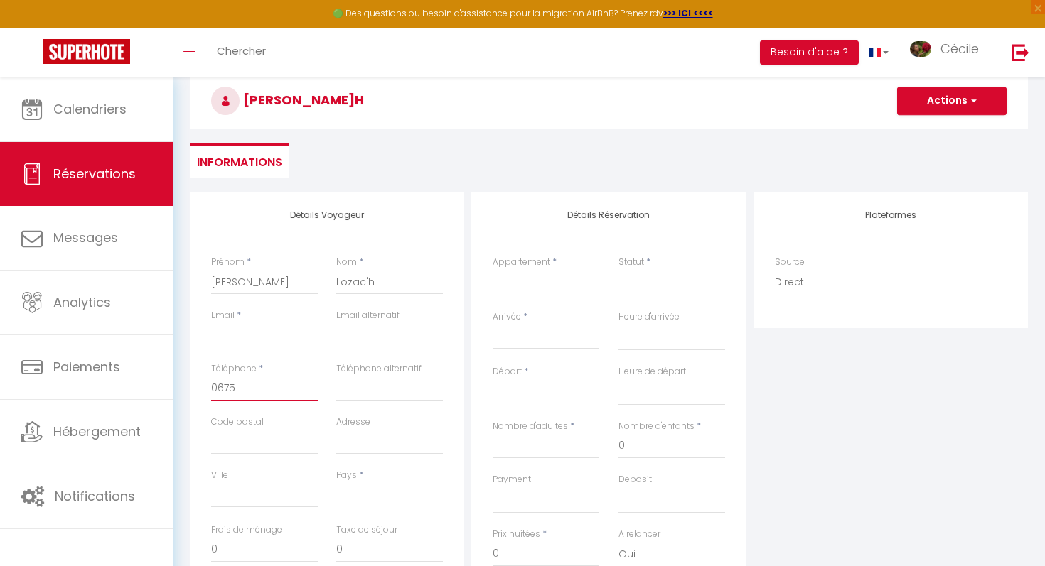
select select
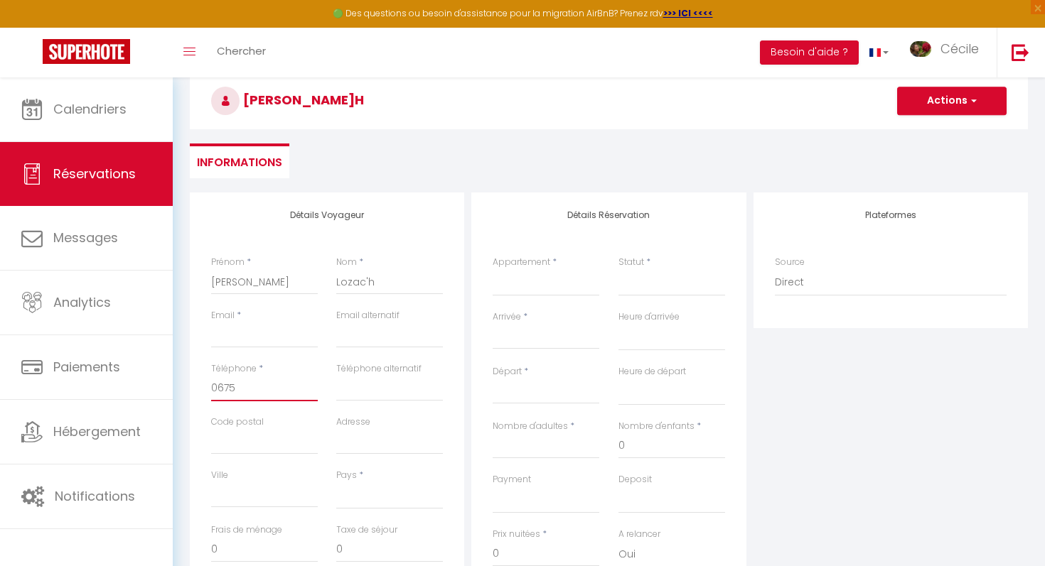
select select
checkbox input "false"
type input "06759"
select select
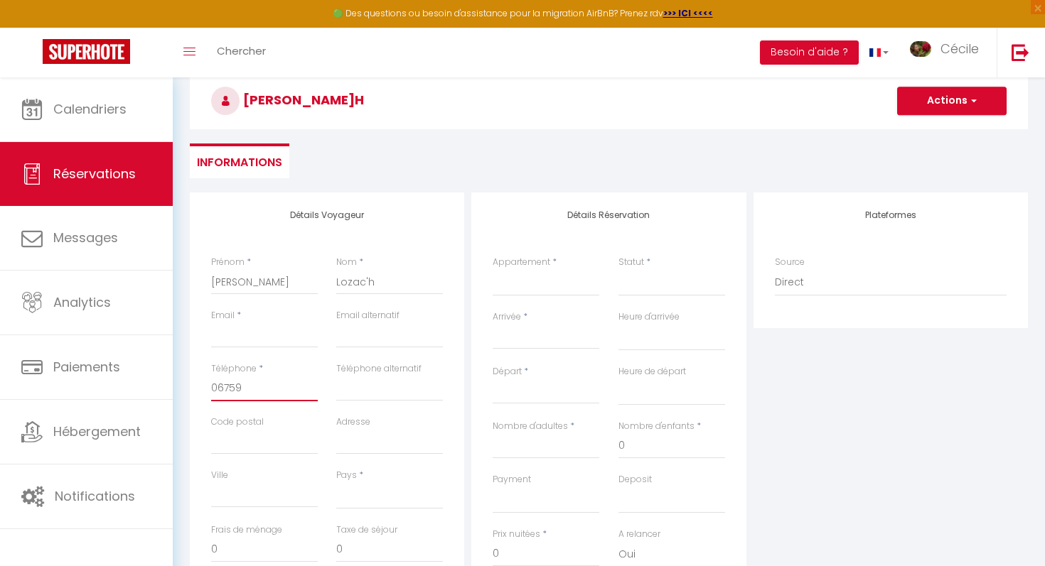
select select
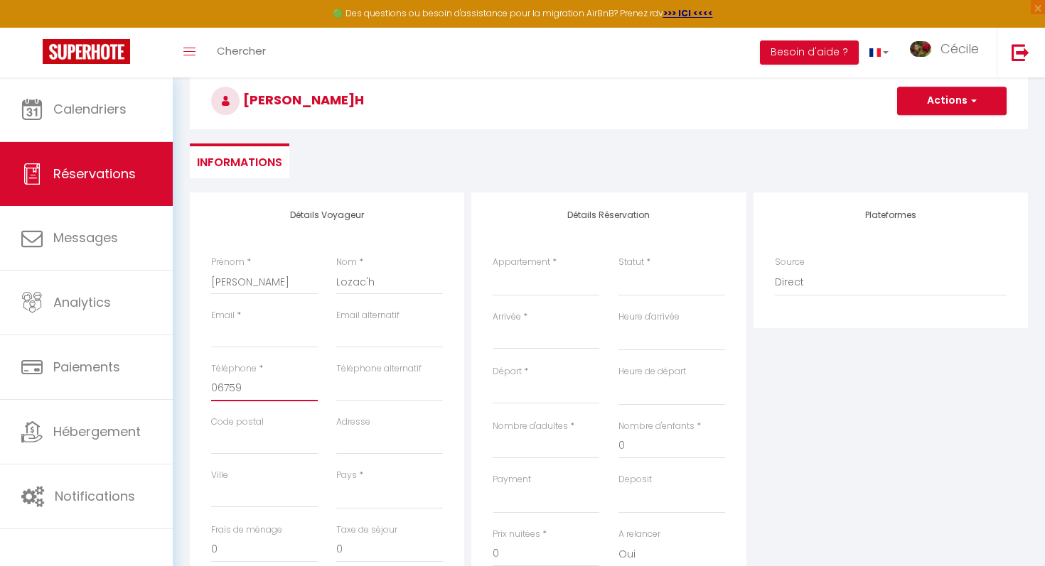
checkbox input "false"
type input "067593"
select select
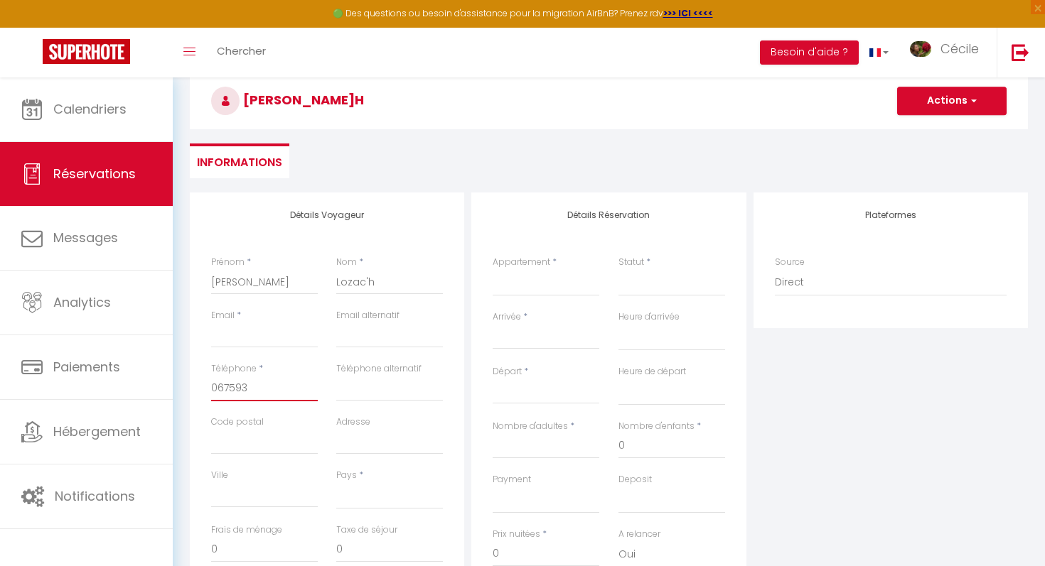
select select
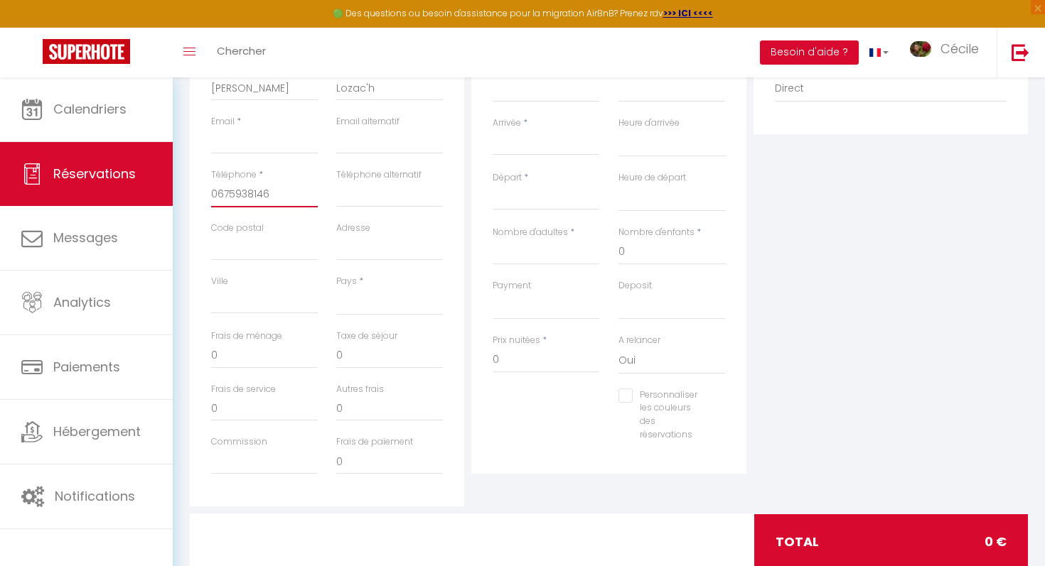
scroll to position [273, 0]
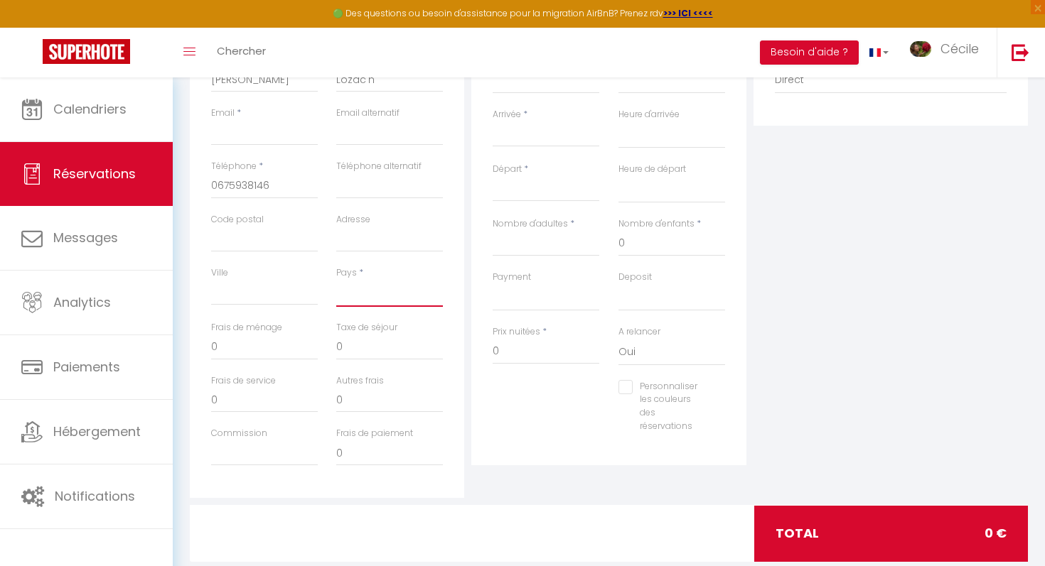
click at [363, 297] on select "[GEOGRAPHIC_DATA] [GEOGRAPHIC_DATA] [GEOGRAPHIC_DATA] [GEOGRAPHIC_DATA] [GEOGRA…" at bounding box center [389, 293] width 107 height 27
click at [336, 280] on select "[GEOGRAPHIC_DATA] [GEOGRAPHIC_DATA] [GEOGRAPHIC_DATA] [GEOGRAPHIC_DATA] [GEOGRA…" at bounding box center [389, 293] width 107 height 27
click at [298, 346] on input "0" at bounding box center [264, 348] width 107 height 26
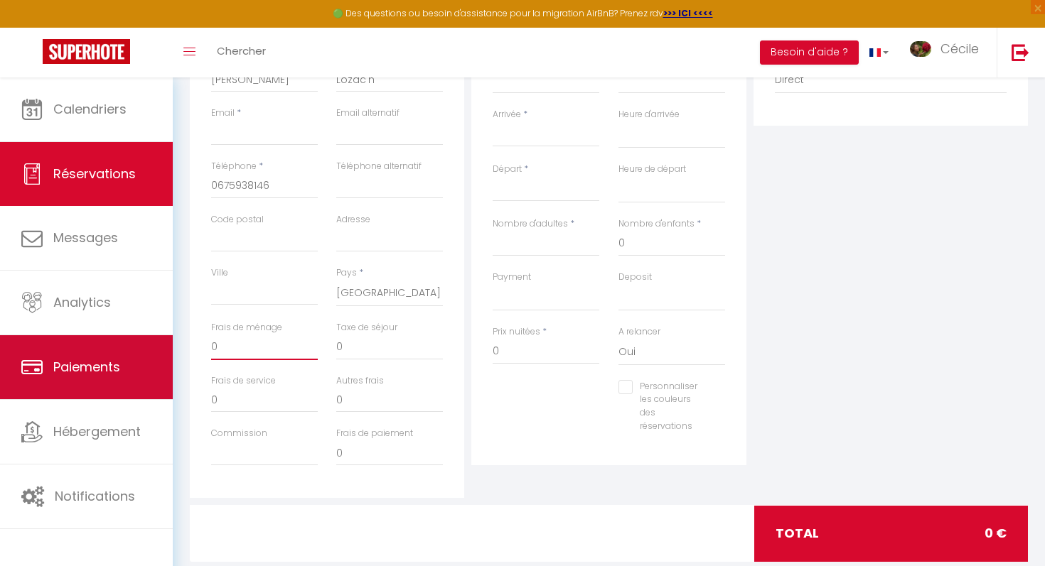
drag, startPoint x: 298, startPoint y: 346, endPoint x: 144, endPoint y: 341, distance: 154.3
click at [143, 341] on div "🟢 Des questions ou besoin d'assistance pour la migration AirBnB? Prenez rdv >>>…" at bounding box center [522, 201] width 1045 height 793
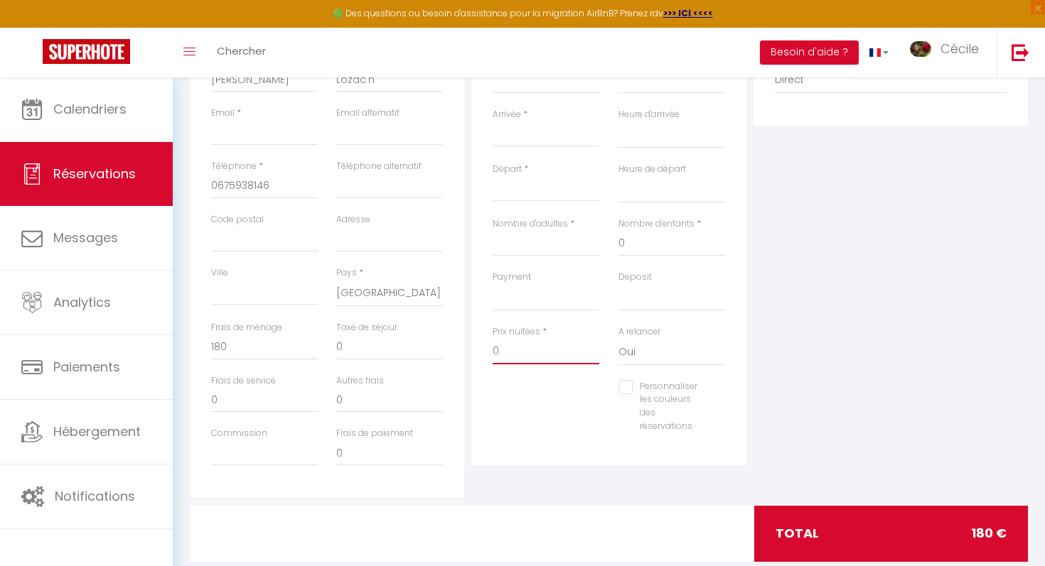
drag, startPoint x: 515, startPoint y: 353, endPoint x: 482, endPoint y: 350, distance: 32.8
click at [482, 350] on div "Détails Réservation Appartement * La Belle Bourguignonne La Belle Chambre Bourg…" at bounding box center [608, 227] width 274 height 475
click at [655, 353] on select "Oui Non" at bounding box center [671, 352] width 107 height 27
click at [618, 339] on select "Oui Non" at bounding box center [671, 352] width 107 height 27
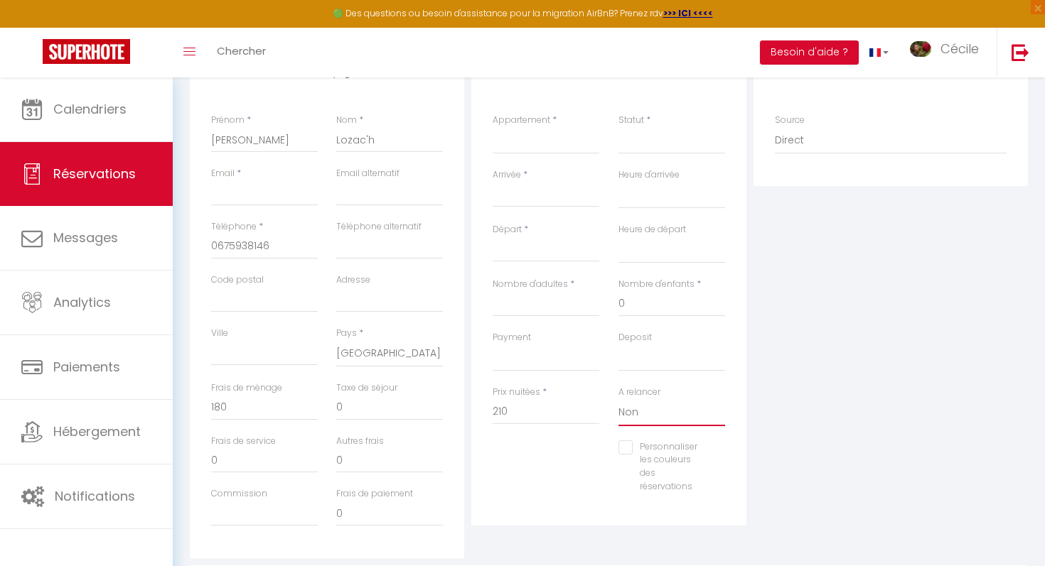
scroll to position [208, 0]
click at [517, 301] on input "Nombre d'adultes" at bounding box center [546, 309] width 107 height 26
click at [543, 200] on input "Arrivée" at bounding box center [546, 200] width 107 height 18
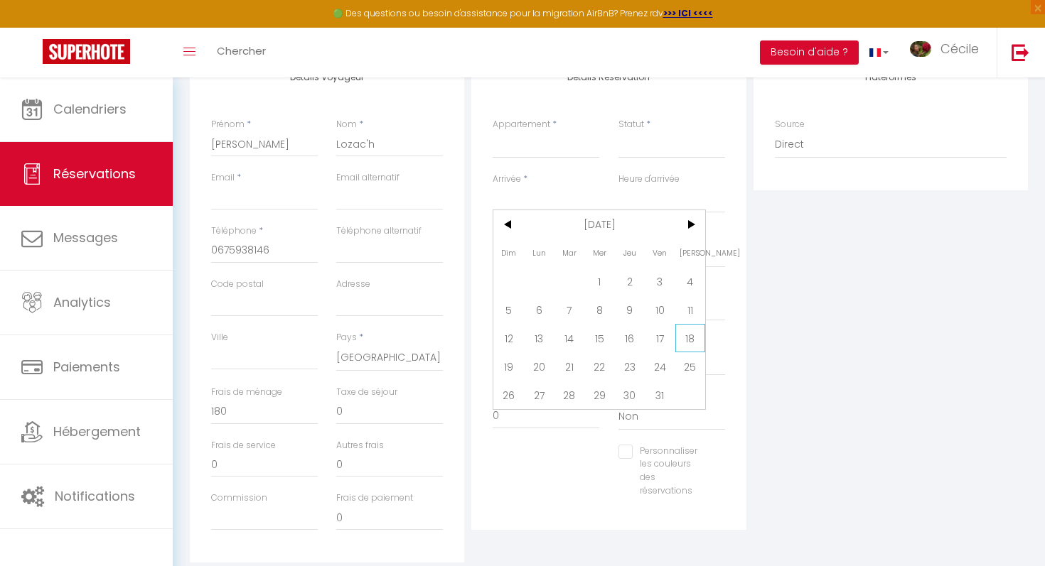
click at [682, 343] on span "18" at bounding box center [690, 338] width 31 height 28
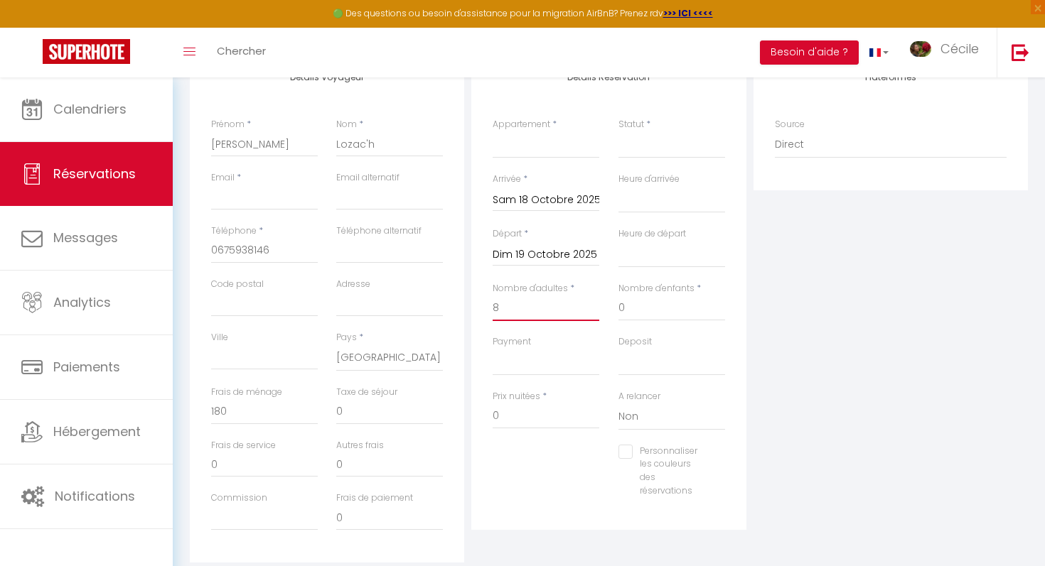
click at [561, 315] on input "8" at bounding box center [546, 309] width 107 height 26
click at [653, 198] on select "00:00 00:30 01:00 01:30 02:00 02:30 03:00 03:30 04:00 04:30 05:00 05:30 06:00 0…" at bounding box center [671, 199] width 107 height 27
click at [618, 186] on select "00:00 00:30 01:00 01:30 02:00 02:30 03:00 03:30 04:00 04:30 05:00 05:30 06:00 0…" at bounding box center [671, 199] width 107 height 27
click at [657, 262] on select "00:00 00:30 01:00 01:30 02:00 02:30 03:00 03:30 04:00 04:30 05:00 05:30 06:00 0…" at bounding box center [671, 254] width 107 height 27
click at [618, 241] on select "00:00 00:30 01:00 01:30 02:00 02:30 03:00 03:30 04:00 04:30 05:00 05:30 06:00 0…" at bounding box center [671, 254] width 107 height 27
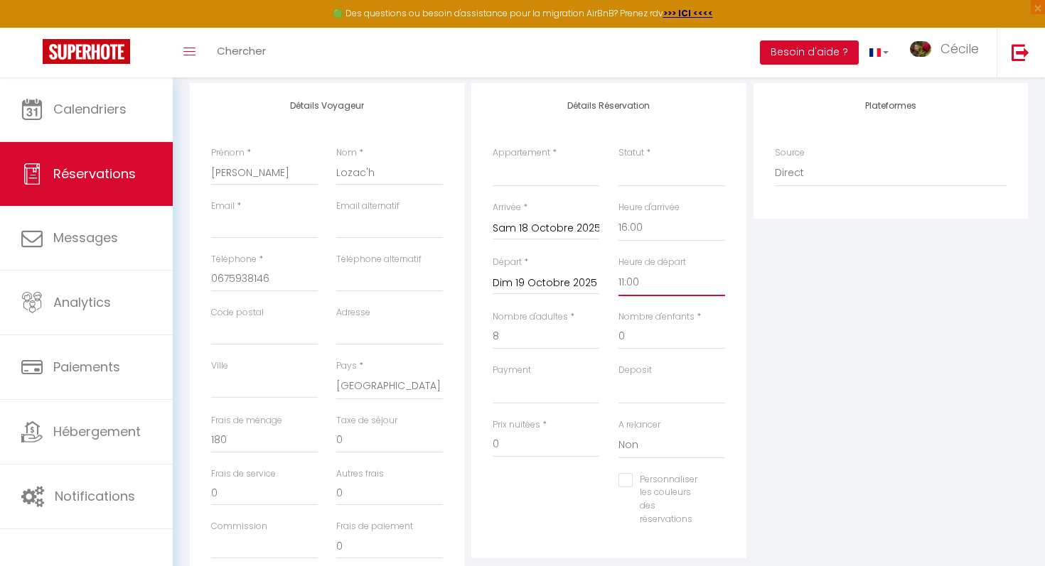
scroll to position [175, 0]
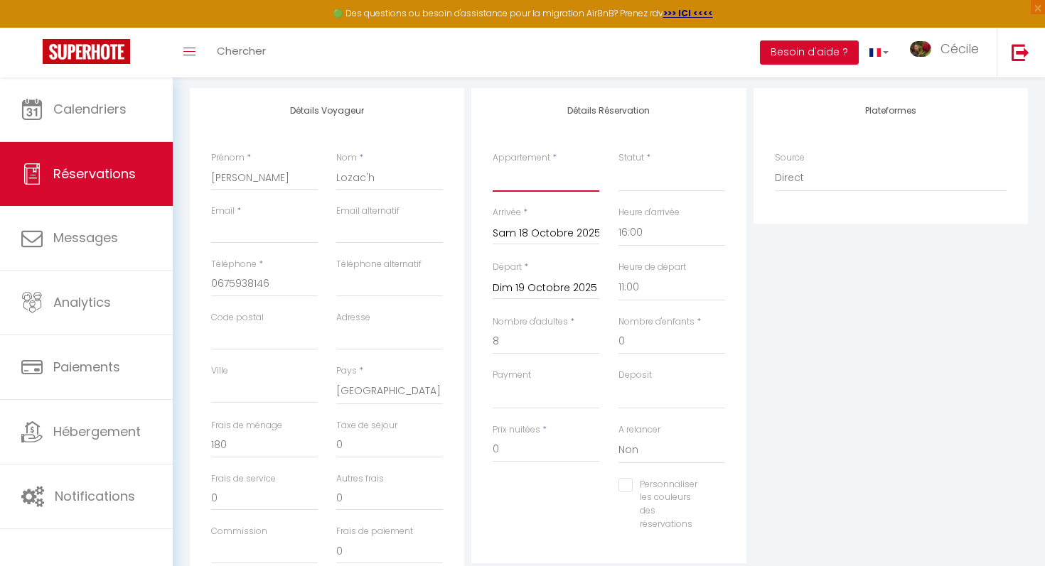
click at [552, 187] on select "La Belle Bourguignonne La Belle Chambre Bourguignonne Les Sylphides 2 Chalet Pa…" at bounding box center [546, 178] width 107 height 27
click at [493, 165] on select "La Belle Bourguignonne La Belle Chambre Bourguignonne Les Sylphides 2 Chalet Pa…" at bounding box center [546, 178] width 107 height 27
click at [631, 181] on select "Confirmé Non Confirmé [PERSON_NAME] par le voyageur No Show Request" at bounding box center [671, 178] width 107 height 27
click at [618, 165] on select "Confirmé Non Confirmé [PERSON_NAME] par le voyageur No Show Request" at bounding box center [671, 178] width 107 height 27
click at [284, 236] on input "Email client" at bounding box center [264, 231] width 107 height 26
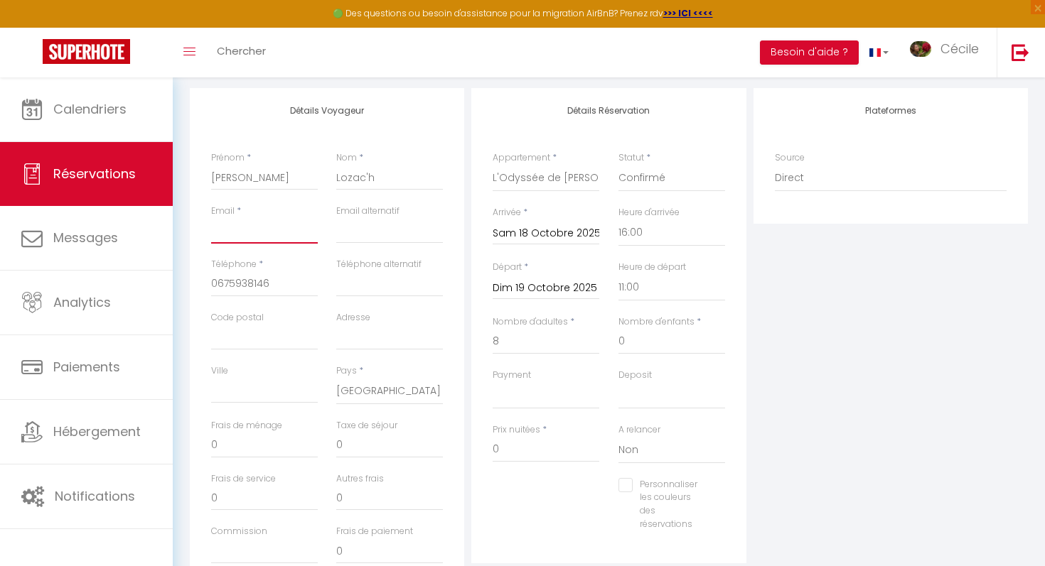
click at [270, 235] on input "Email client" at bounding box center [264, 231] width 107 height 26
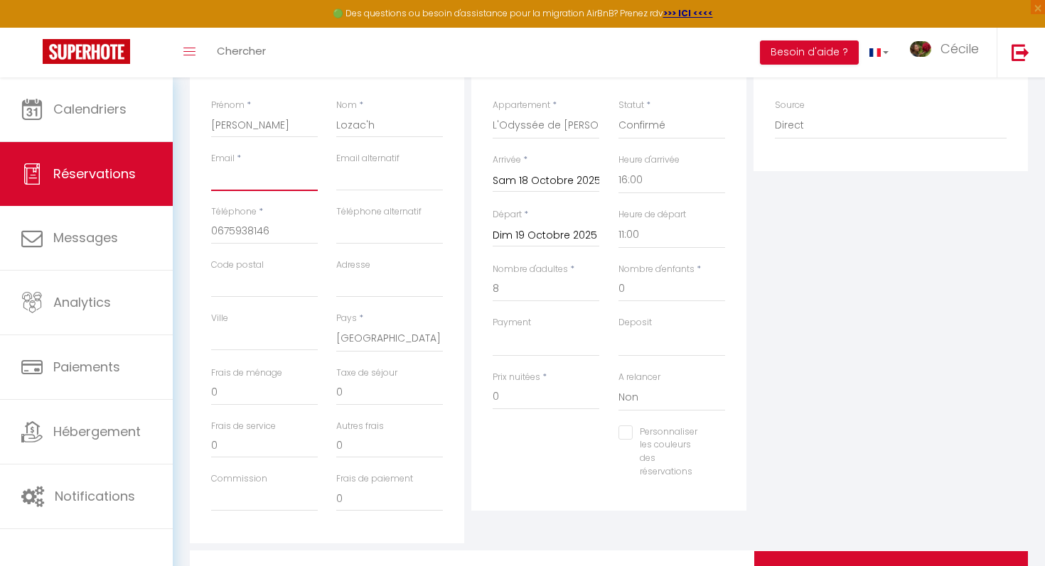
scroll to position [223, 0]
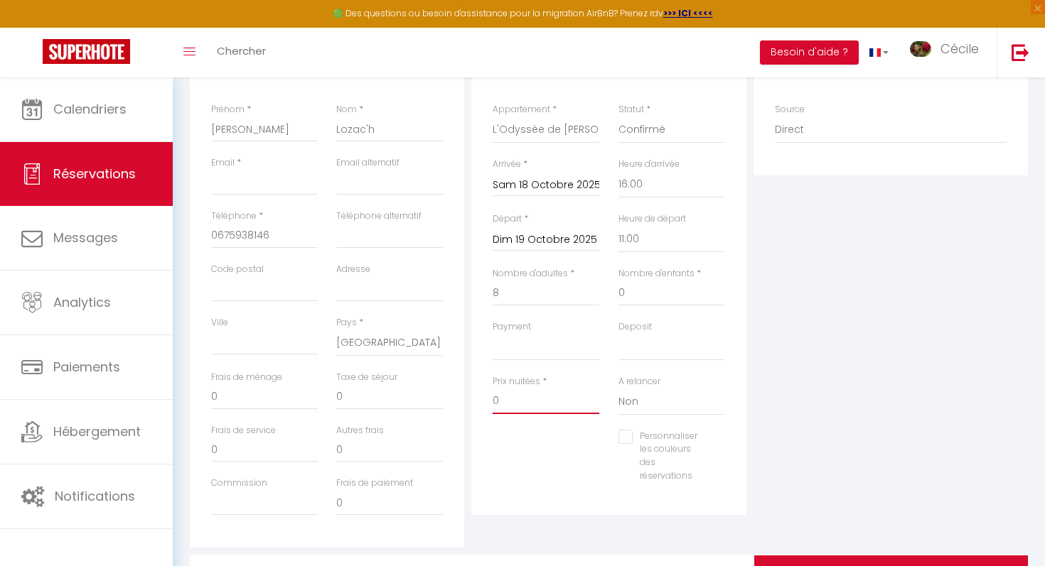
drag, startPoint x: 554, startPoint y: 396, endPoint x: 488, endPoint y: 398, distance: 66.1
click at [487, 397] on div "Prix nuitées * 0" at bounding box center [545, 402] width 125 height 55
drag, startPoint x: 266, startPoint y: 395, endPoint x: 199, endPoint y: 390, distance: 67.0
click at [199, 390] on div "Détails Voyageur Prénom * [PERSON_NAME] * Lozac'h Email * Email alternatif Télé…" at bounding box center [327, 294] width 274 height 508
click at [291, 471] on div "Frais de service 0" at bounding box center [264, 450] width 125 height 53
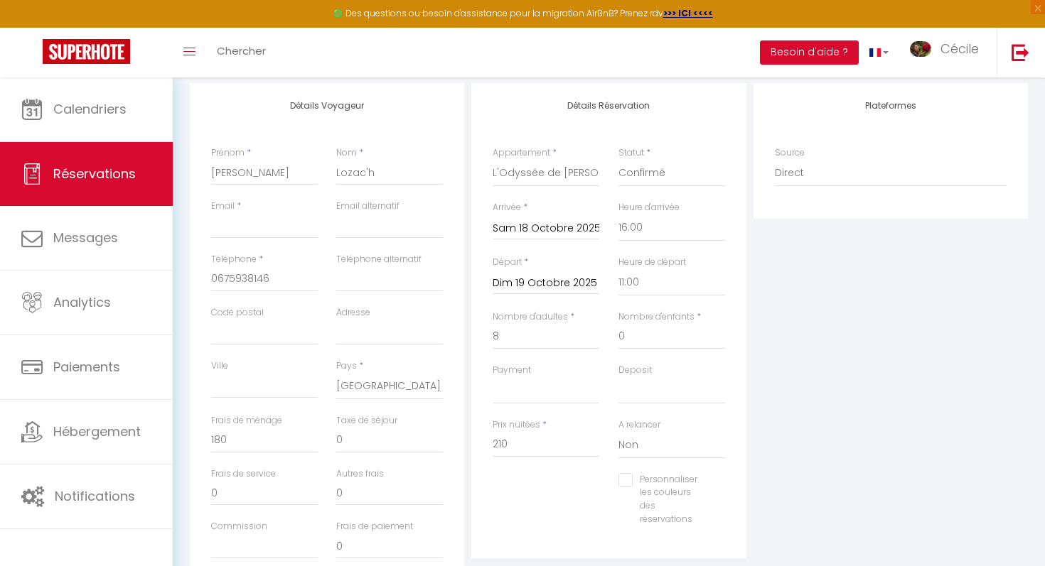
scroll to position [177, 0]
click at [629, 484] on input "Personnaliser les couleurs des réservations" at bounding box center [662, 483] width 89 height 14
click at [722, 496] on span at bounding box center [720, 500] width 11 height 11
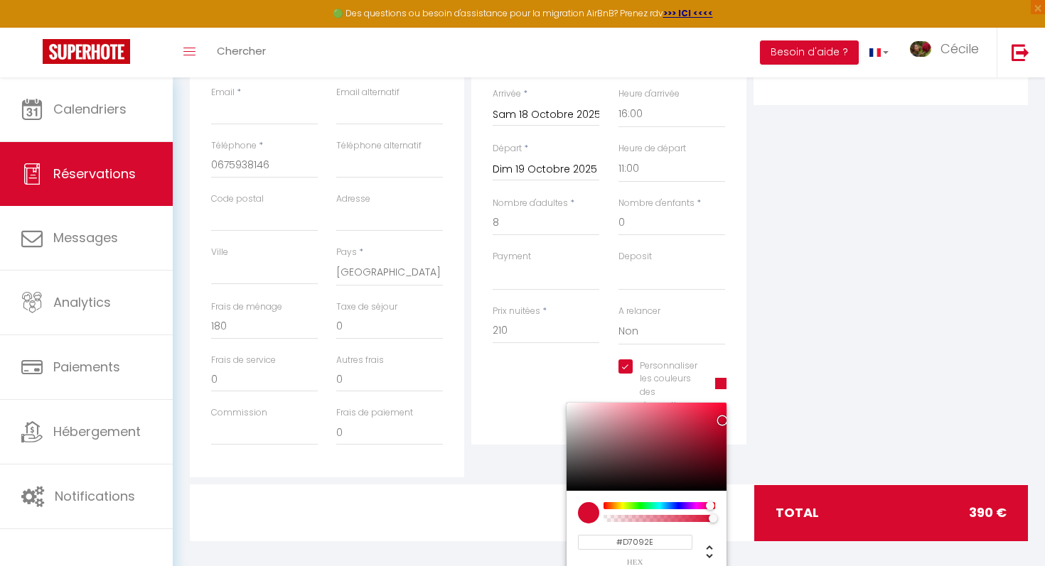
scroll to position [304, 0]
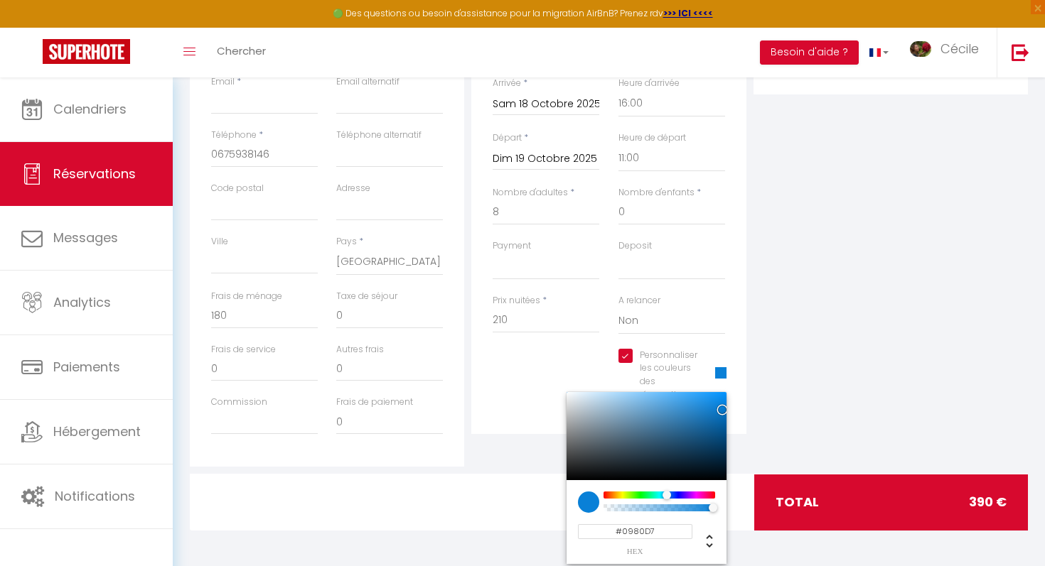
drag, startPoint x: 706, startPoint y: 496, endPoint x: 665, endPoint y: 496, distance: 40.5
click at [665, 496] on div at bounding box center [666, 495] width 9 height 9
drag, startPoint x: 714, startPoint y: 508, endPoint x: 667, endPoint y: 513, distance: 47.2
click at [667, 513] on div at bounding box center [671, 509] width 9 height 9
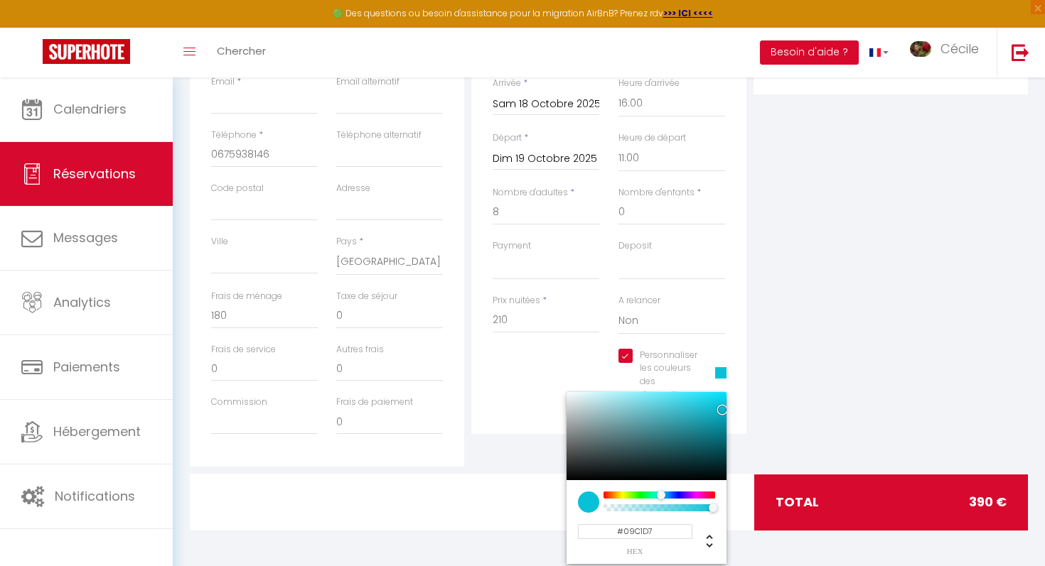
click at [660, 496] on div at bounding box center [661, 495] width 9 height 9
drag, startPoint x: 721, startPoint y: 410, endPoint x: 718, endPoint y: 397, distance: 14.0
click at [718, 397] on div at bounding box center [721, 400] width 9 height 9
click at [653, 552] on span "hex" at bounding box center [635, 552] width 114 height 8
click at [636, 554] on span "hex" at bounding box center [635, 552] width 114 height 8
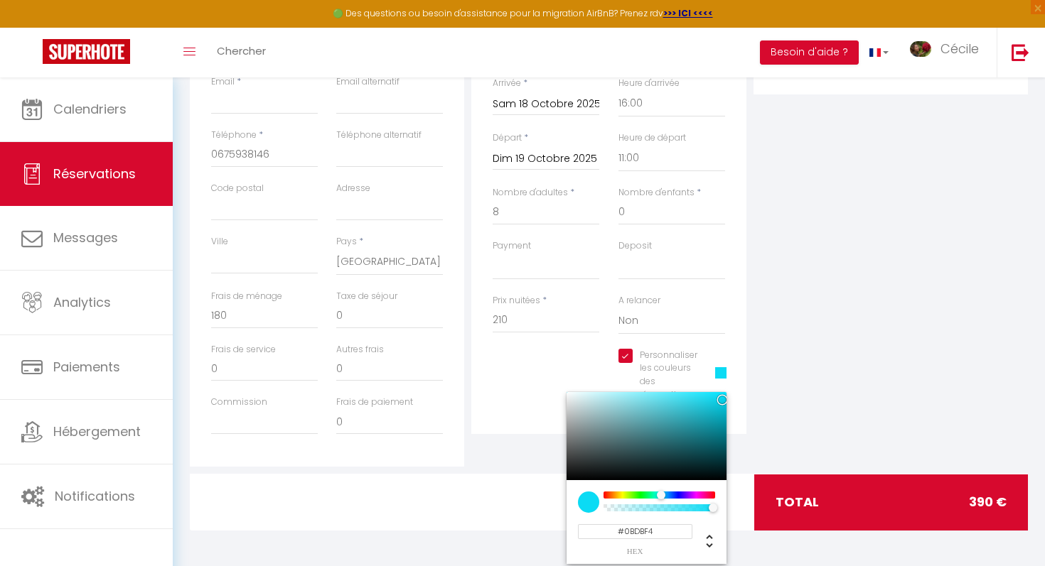
click at [762, 539] on div "Détails Voyageur Prénom * [PERSON_NAME] * Lozac'h Email * Email alternatif Télé…" at bounding box center [609, 254] width 856 height 591
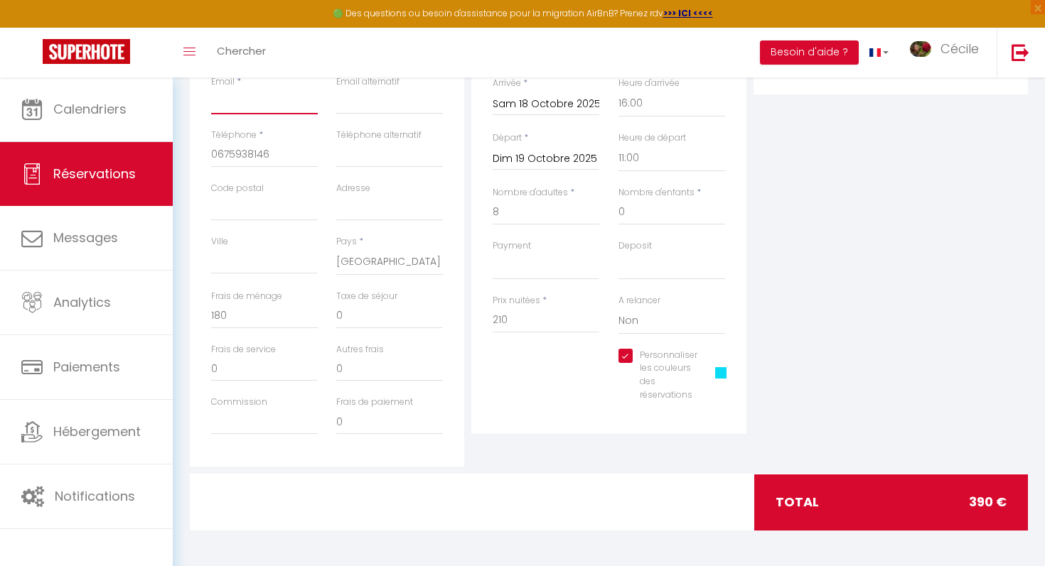
click at [306, 103] on input "Email client" at bounding box center [264, 102] width 107 height 26
click at [544, 259] on select "OK KO" at bounding box center [546, 266] width 107 height 27
click at [493, 253] on select "OK KO" at bounding box center [546, 266] width 107 height 27
click at [628, 264] on select "OK KO" at bounding box center [671, 266] width 107 height 27
click at [559, 268] on select "OK KO" at bounding box center [546, 266] width 107 height 27
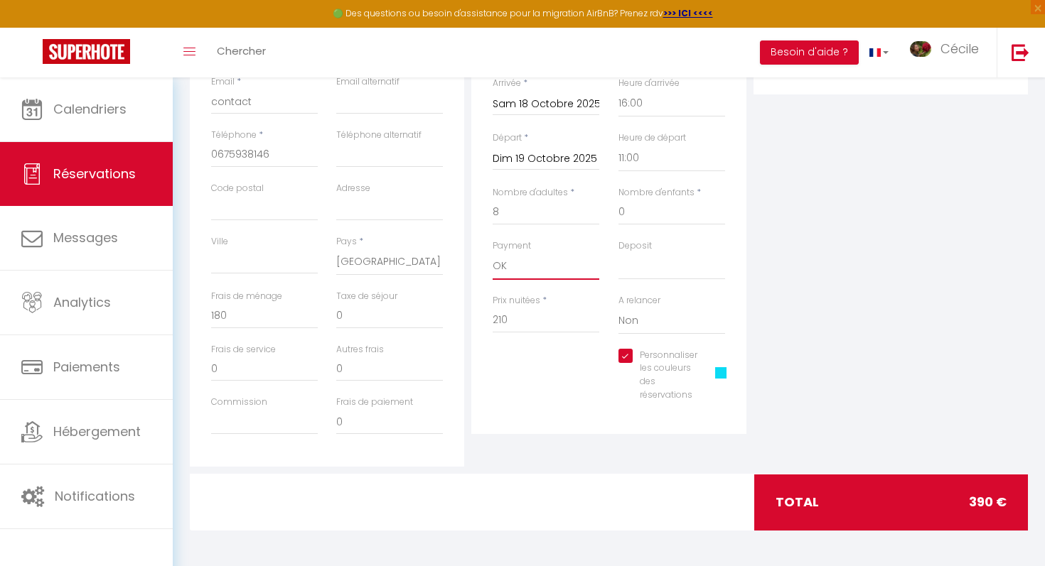
click at [493, 253] on select "OK KO" at bounding box center [546, 266] width 107 height 27
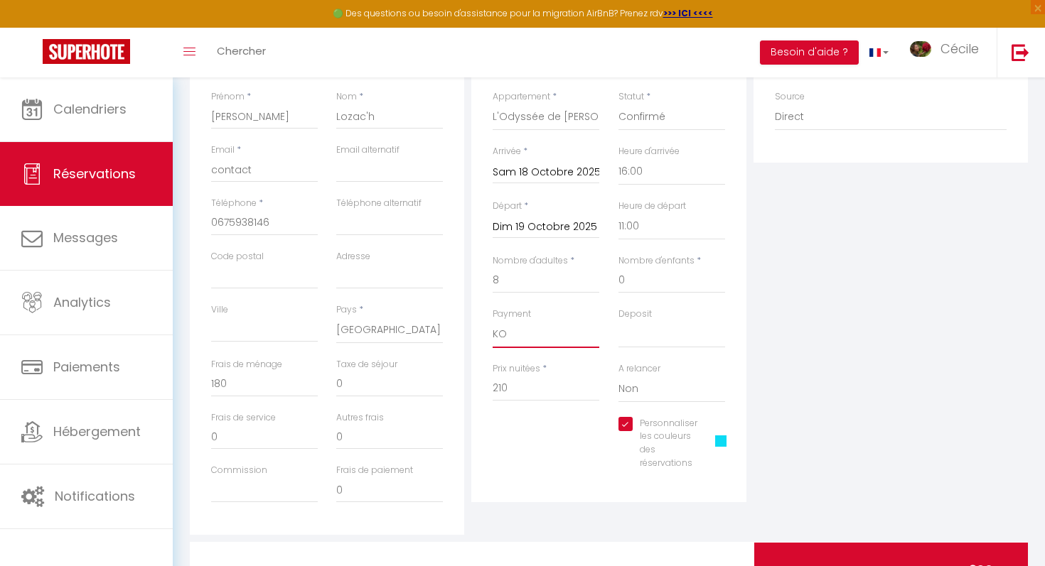
scroll to position [242, 0]
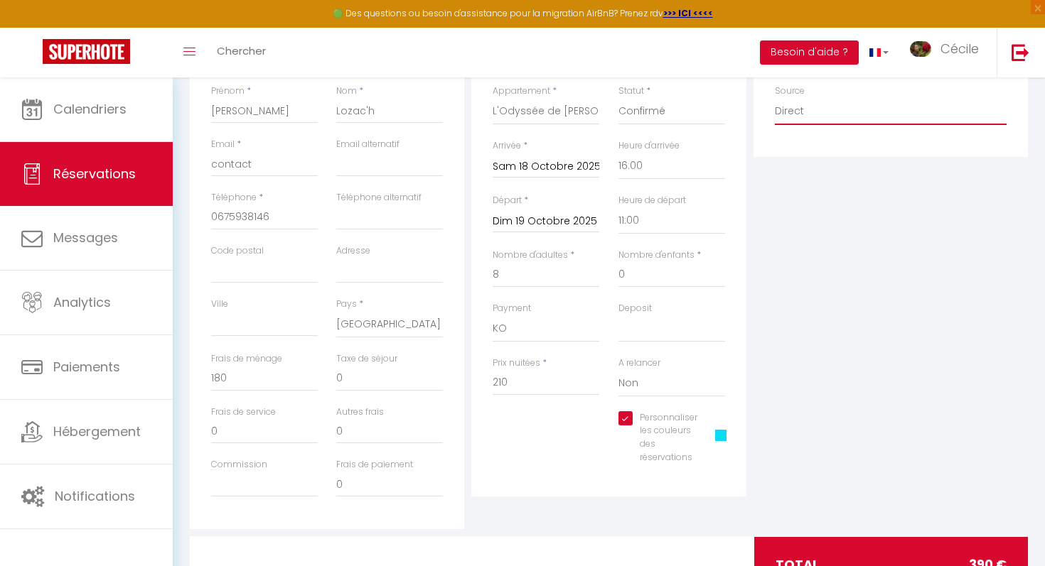
click at [834, 114] on select "Direct [DOMAIN_NAME] [DOMAIN_NAME] Chalet montagne Expedia Gite de [GEOGRAPHIC_…" at bounding box center [891, 111] width 232 height 27
click at [775, 98] on select "Direct [DOMAIN_NAME] [DOMAIN_NAME] Chalet montagne Expedia Gite de [GEOGRAPHIC_…" at bounding box center [891, 111] width 232 height 27
